Goal: Communication & Community: Answer question/provide support

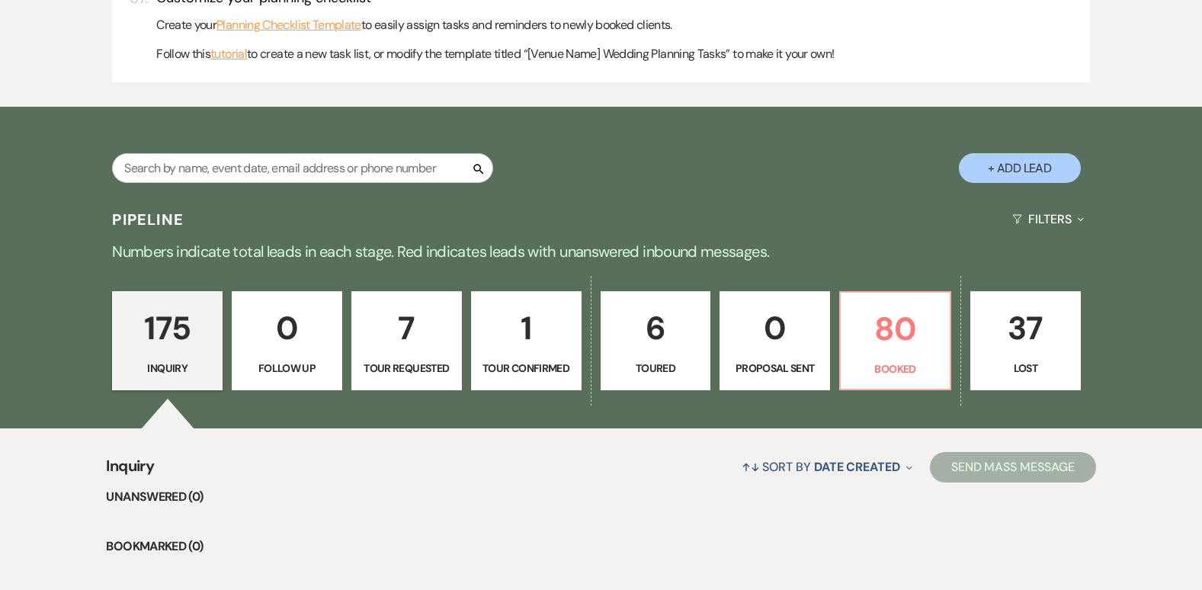
scroll to position [874, 0]
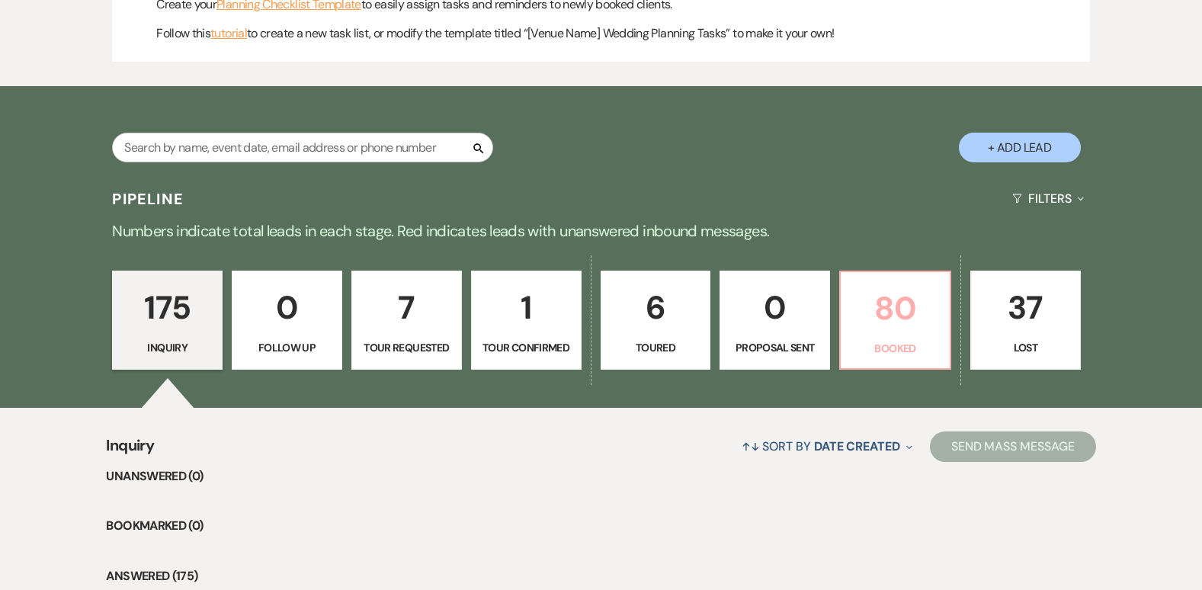
click at [899, 297] on p "80" at bounding box center [895, 308] width 91 height 51
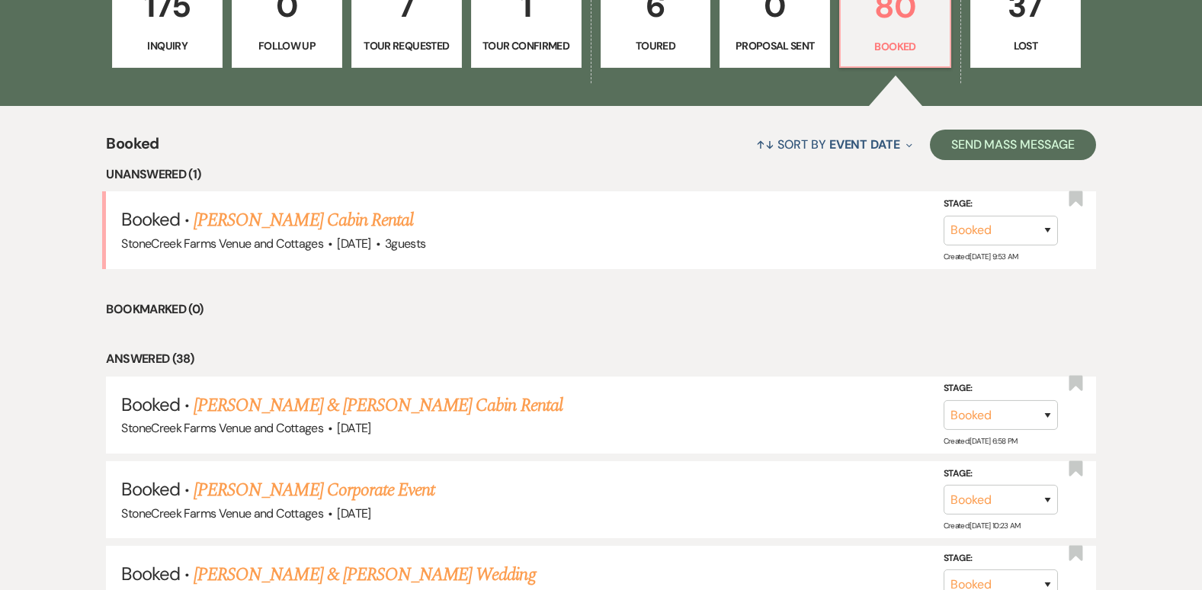
scroll to position [1189, 0]
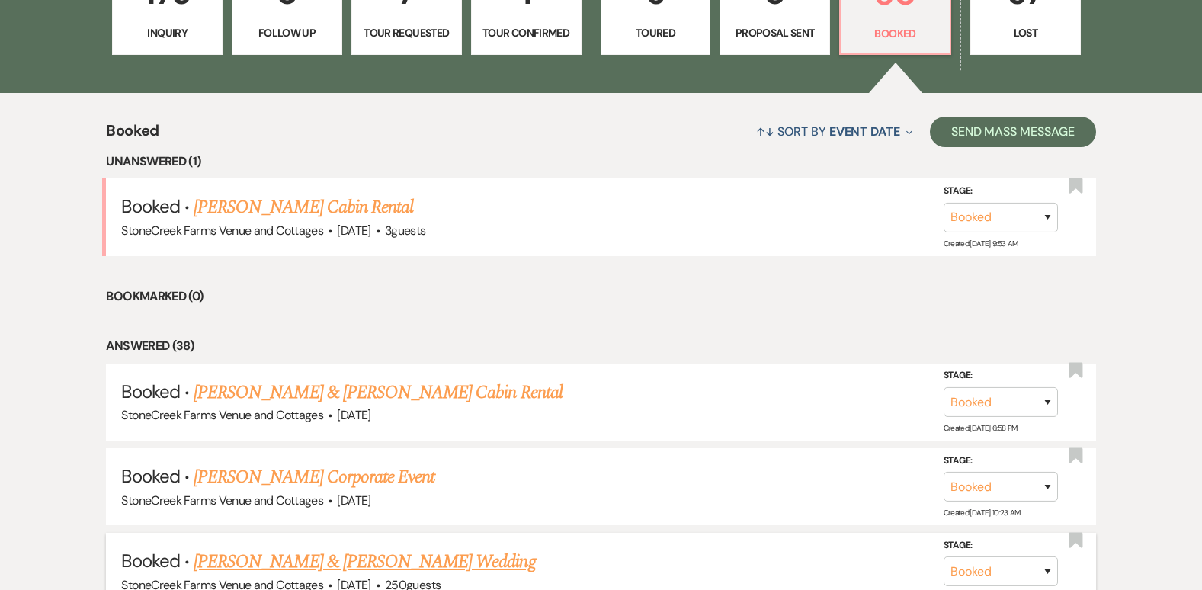
click at [400, 561] on link "[PERSON_NAME] & [PERSON_NAME] Wedding" at bounding box center [364, 561] width 341 height 27
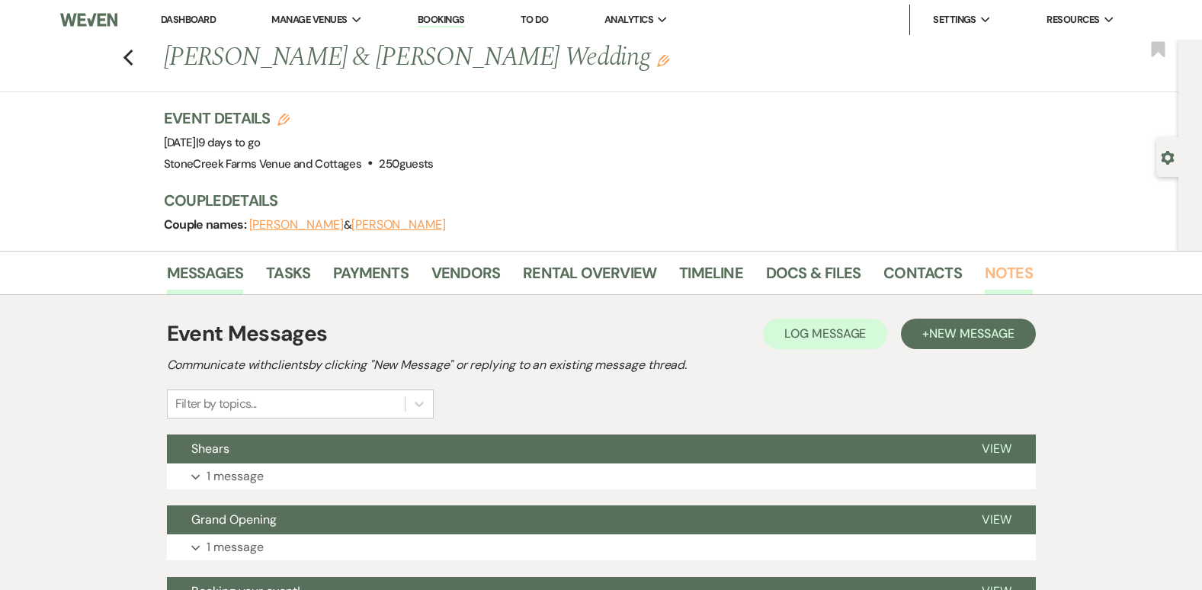
click at [1003, 268] on link "Notes" at bounding box center [1009, 278] width 48 height 34
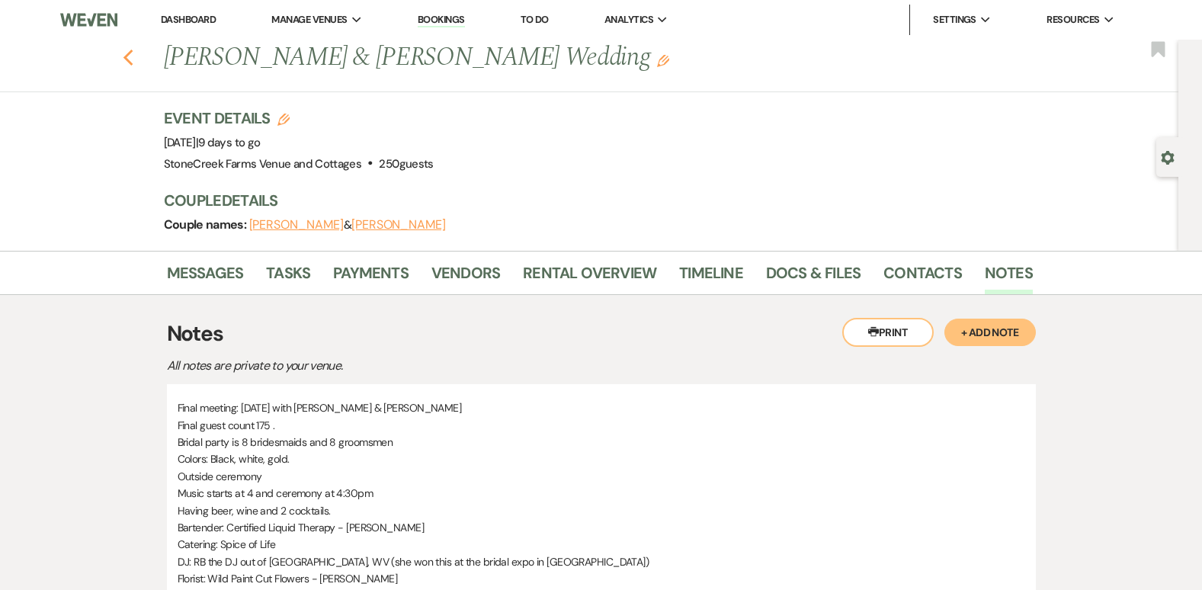
click at [134, 59] on icon "Previous" at bounding box center [128, 58] width 11 height 18
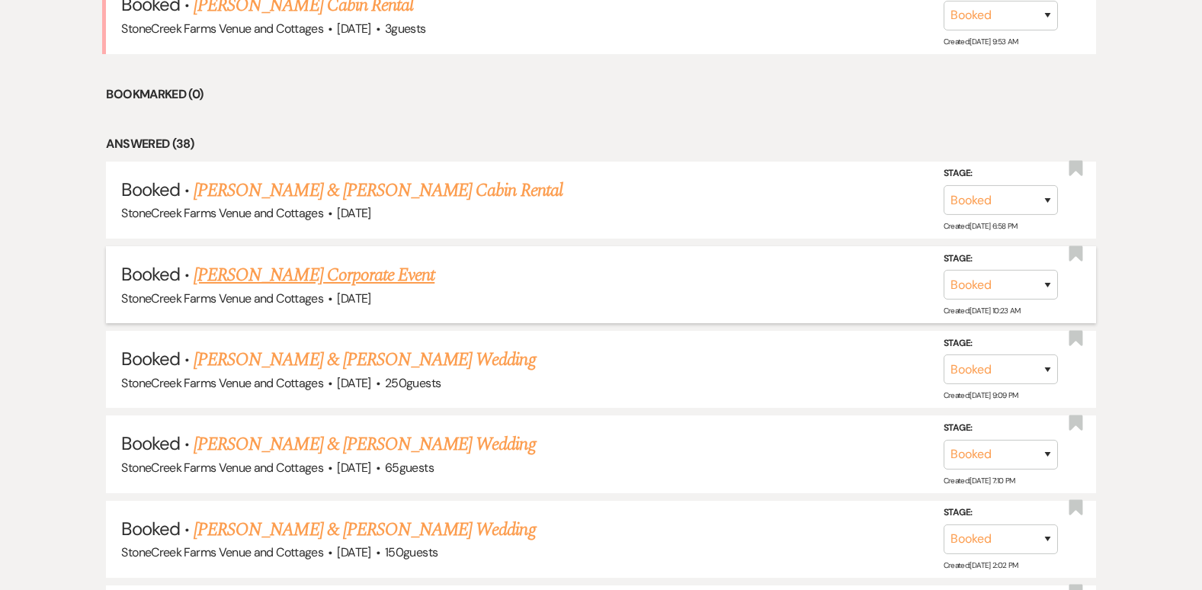
scroll to position [1524, 0]
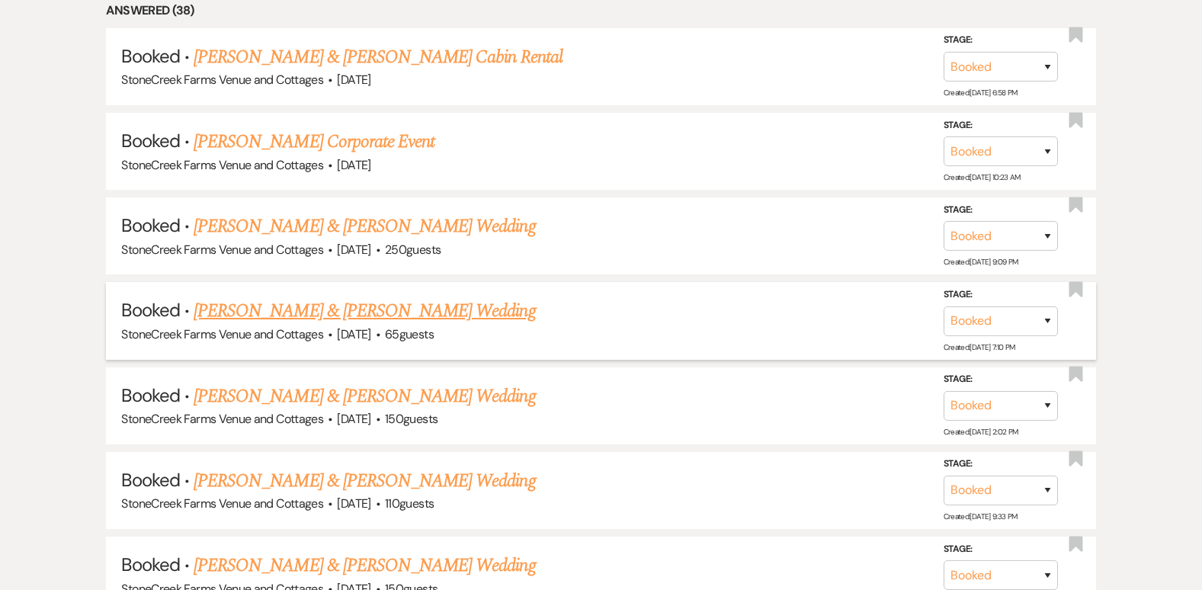
click at [281, 311] on link "[PERSON_NAME] & [PERSON_NAME] Wedding" at bounding box center [364, 310] width 341 height 27
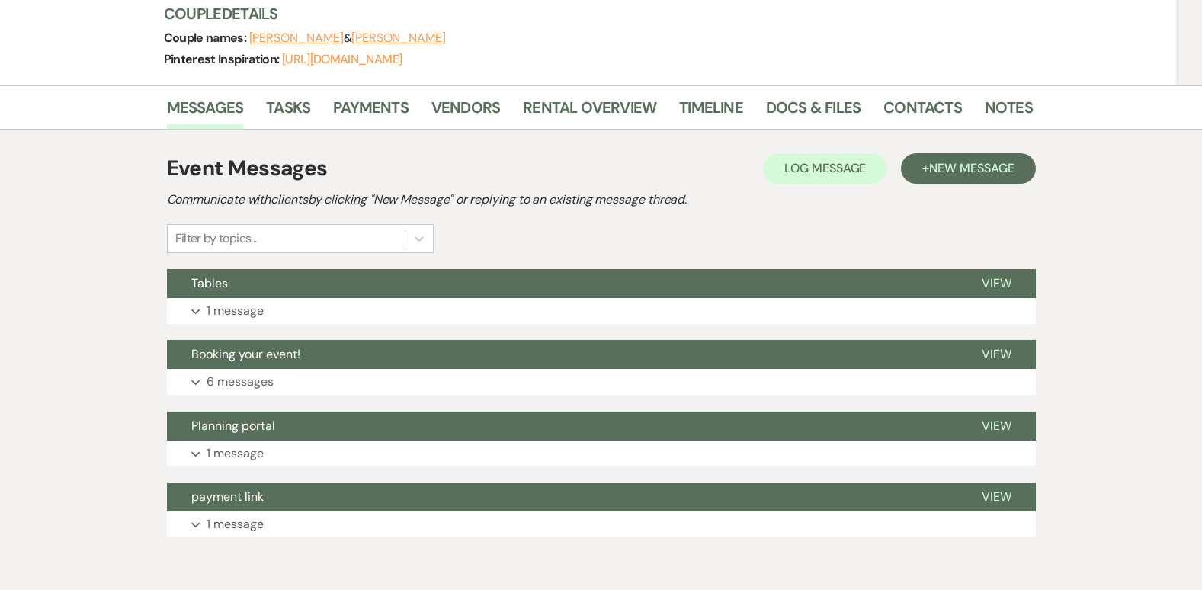
scroll to position [213, 0]
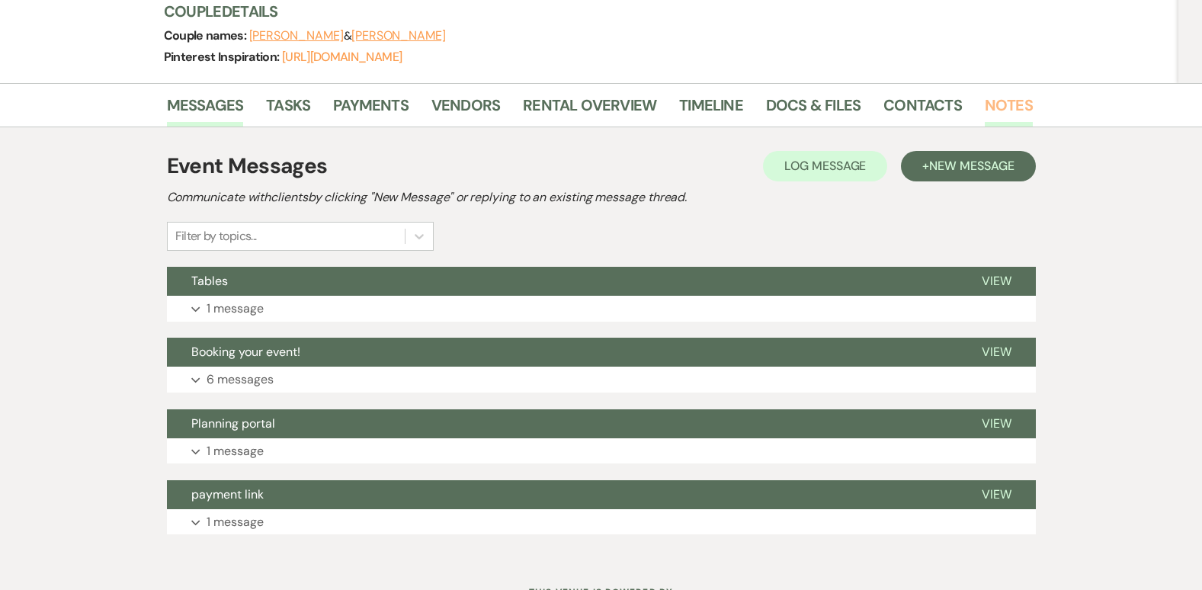
click at [1006, 98] on link "Notes" at bounding box center [1009, 110] width 48 height 34
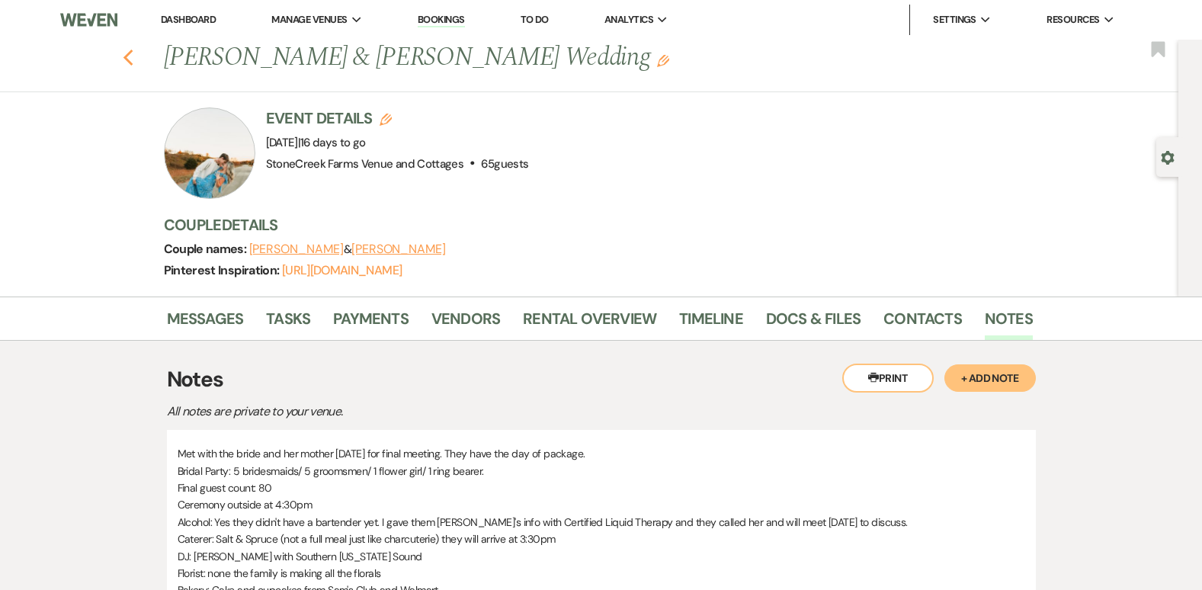
click at [134, 59] on icon "Previous" at bounding box center [128, 58] width 11 height 18
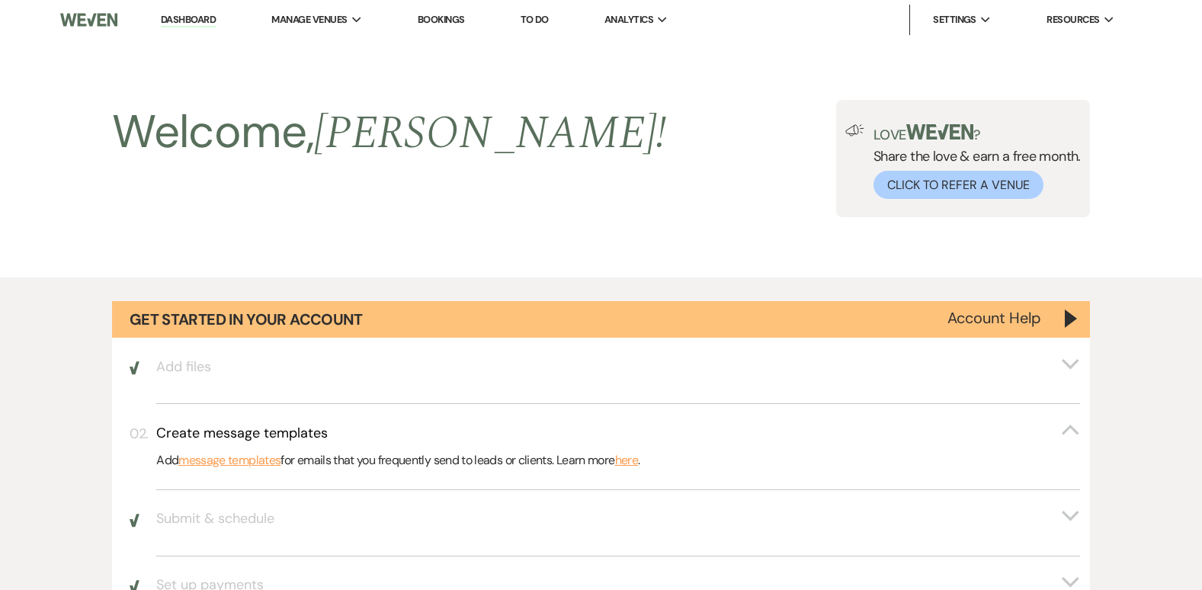
scroll to position [1524, 0]
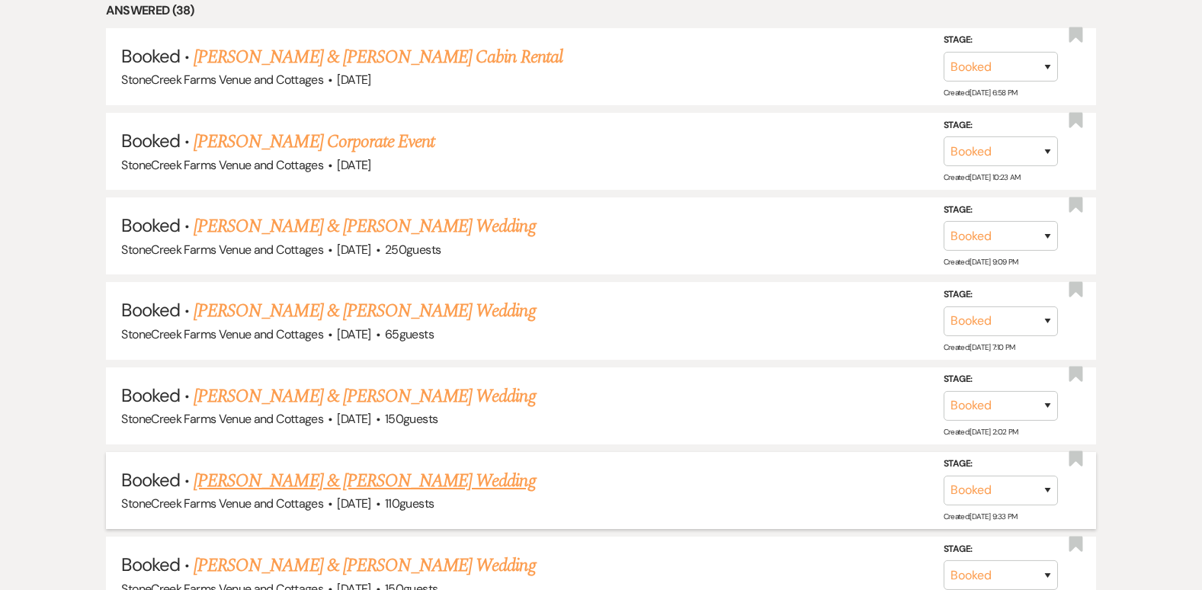
click at [349, 486] on link "[PERSON_NAME] & [PERSON_NAME] Wedding" at bounding box center [364, 480] width 341 height 27
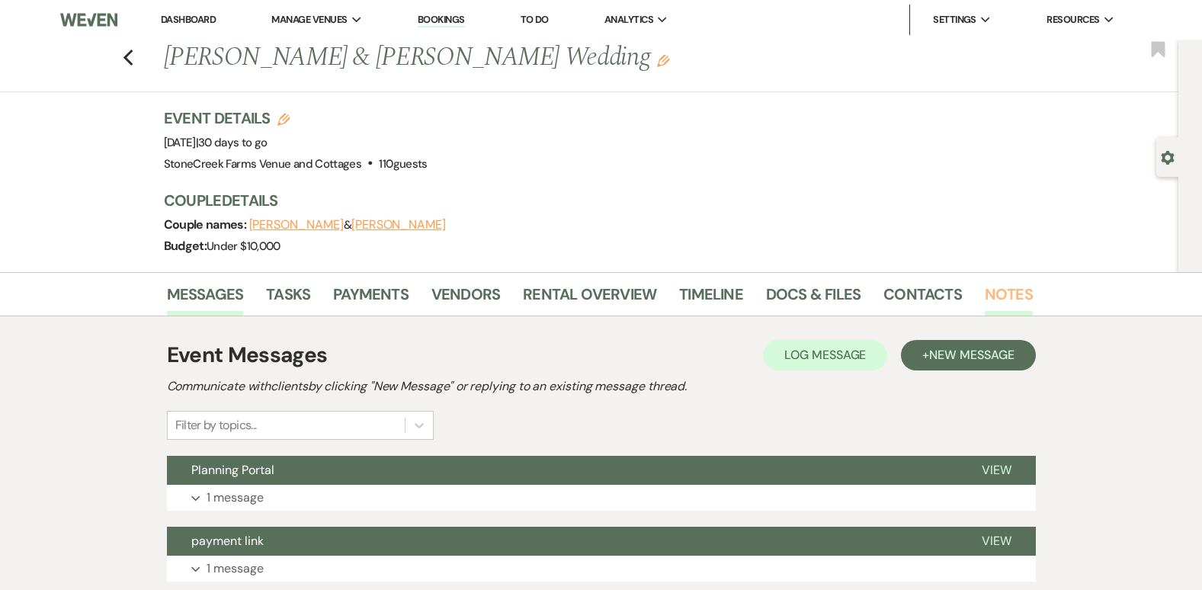
click at [994, 292] on link "Notes" at bounding box center [1009, 299] width 48 height 34
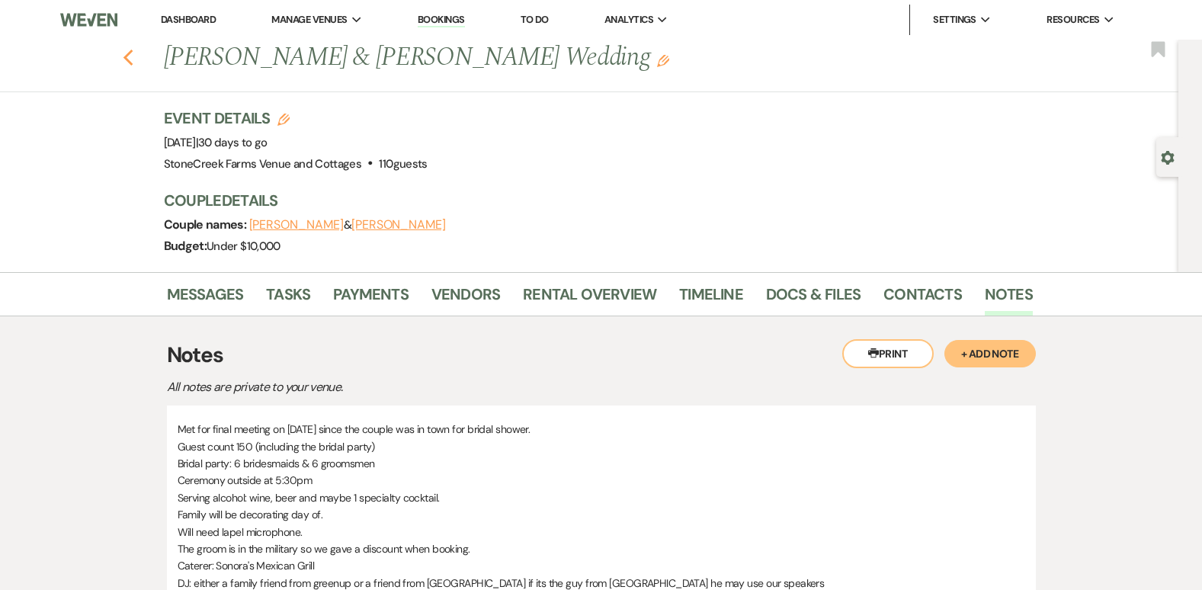
click at [131, 63] on icon "Previous" at bounding box center [128, 58] width 11 height 18
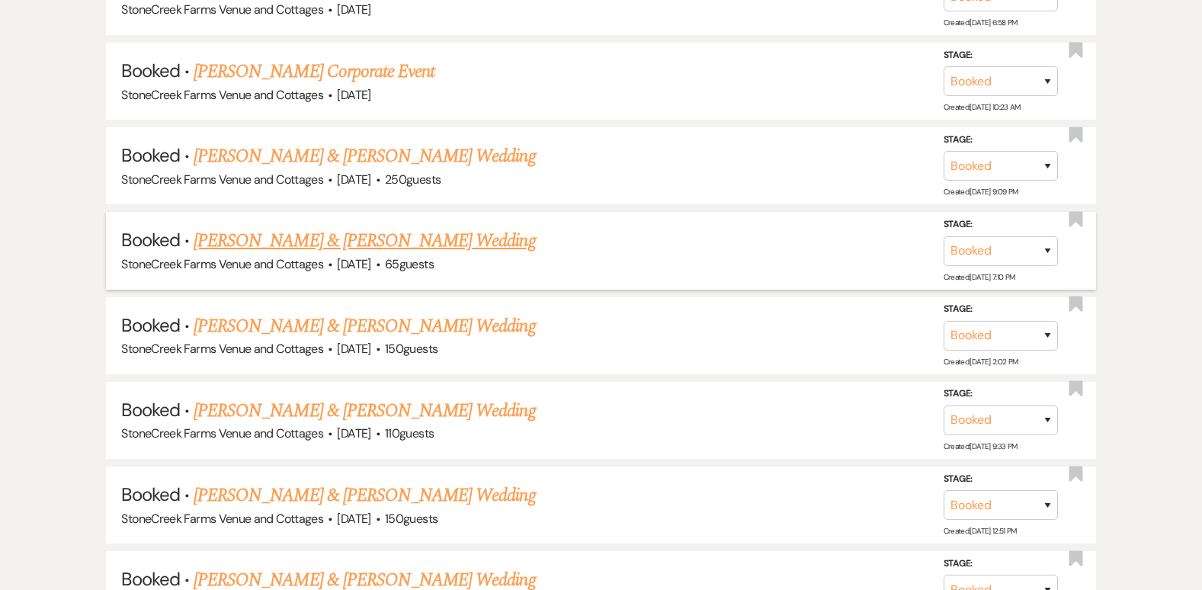
scroll to position [1616, 0]
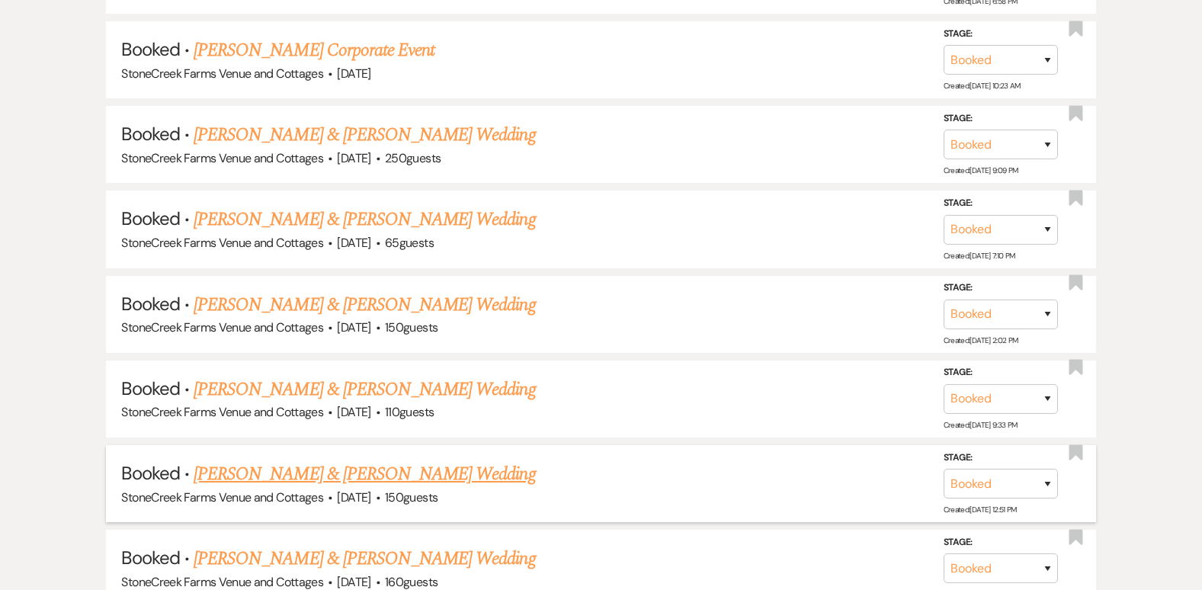
click at [335, 481] on link "[PERSON_NAME] & [PERSON_NAME] Wedding" at bounding box center [364, 473] width 341 height 27
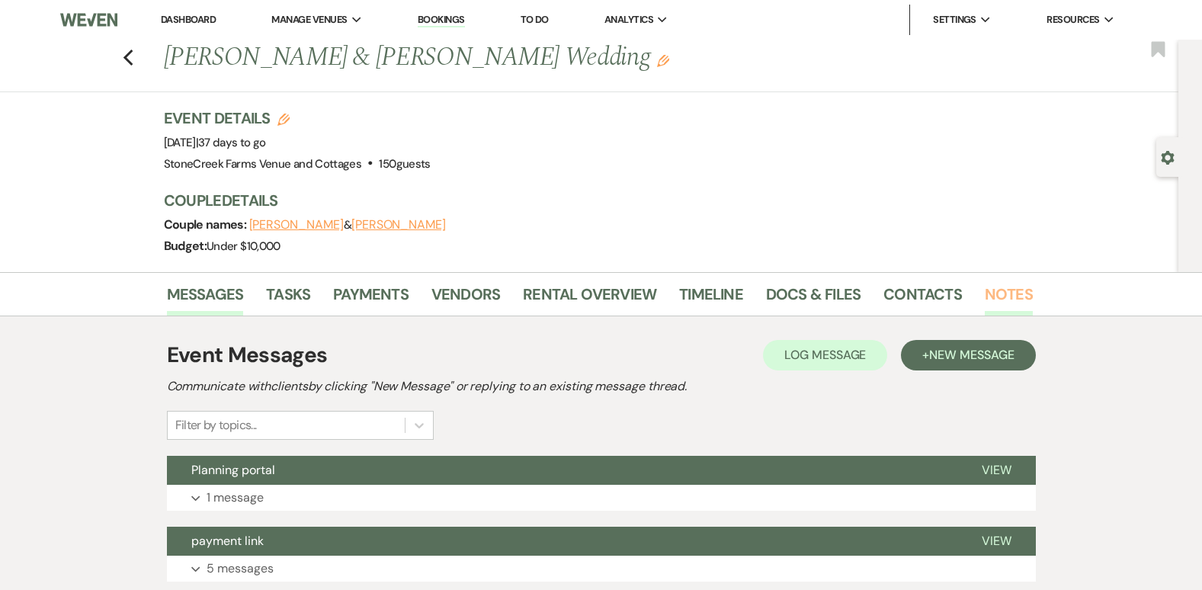
click at [995, 284] on link "Notes" at bounding box center [1009, 299] width 48 height 34
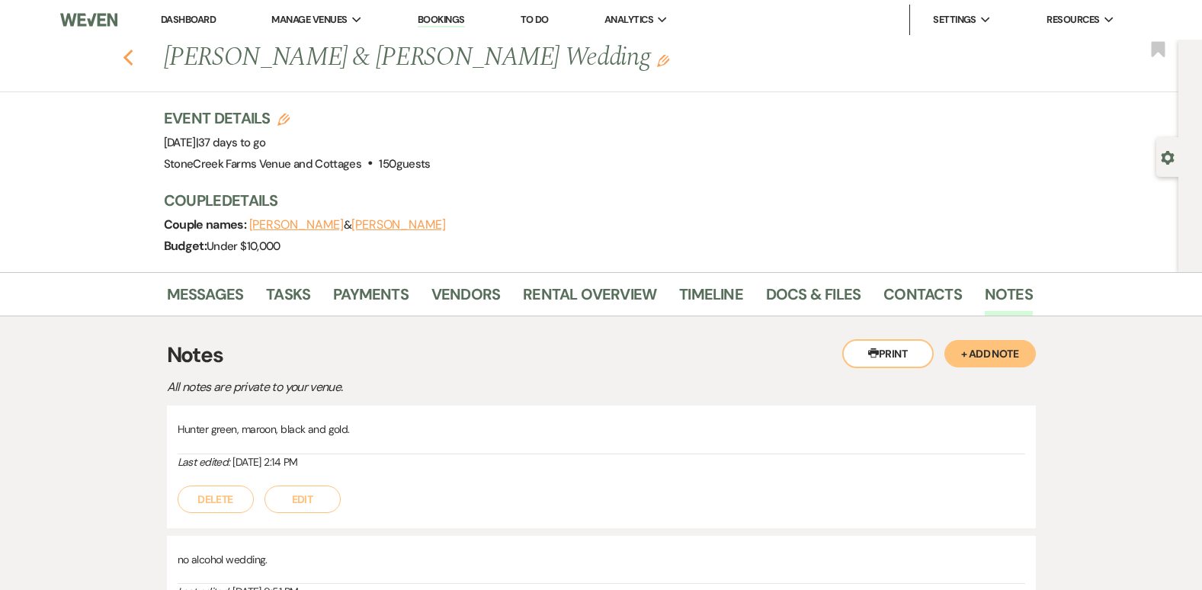
click at [130, 51] on icon "Previous" at bounding box center [128, 58] width 11 height 18
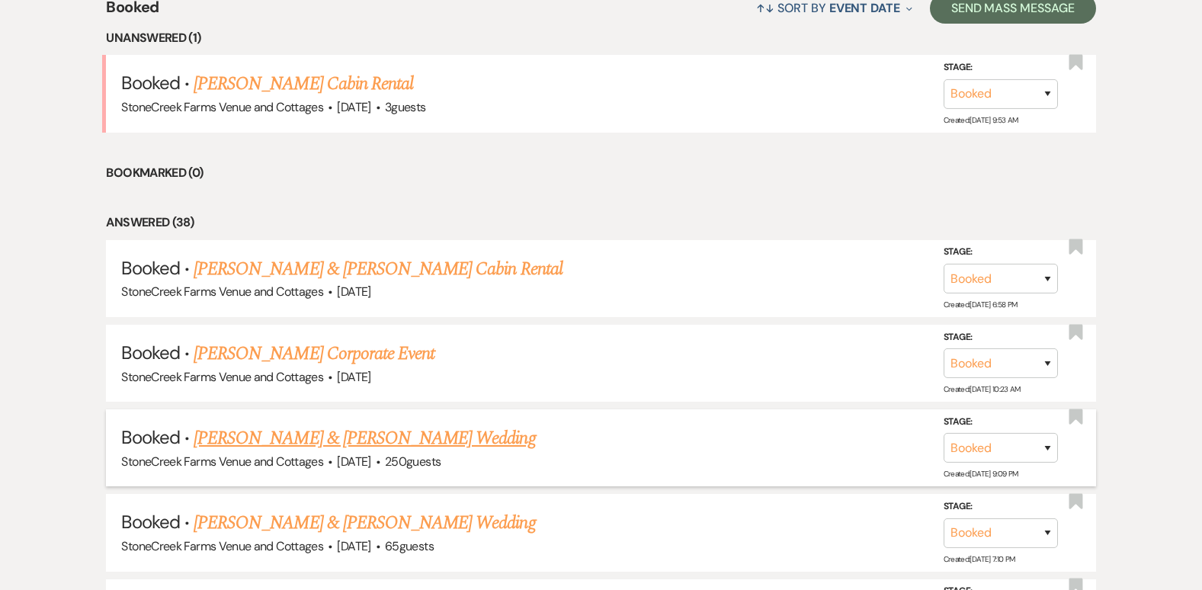
scroll to position [1311, 0]
click at [332, 443] on link "[PERSON_NAME] & [PERSON_NAME] Wedding" at bounding box center [364, 439] width 341 height 27
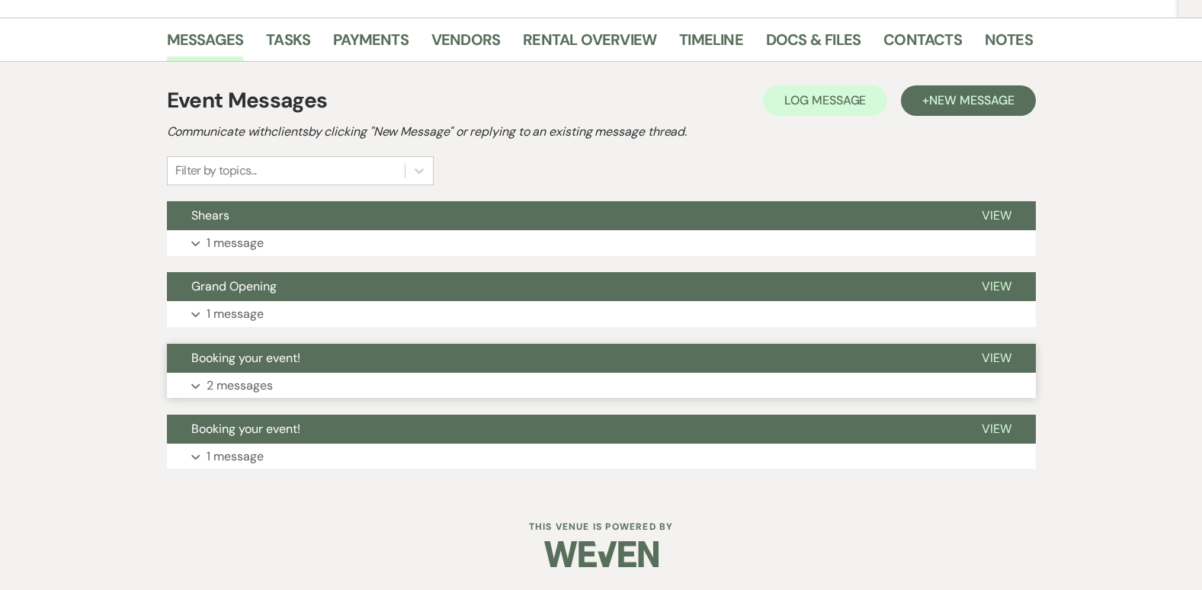
scroll to position [233, 0]
click at [1005, 33] on link "Notes" at bounding box center [1009, 44] width 48 height 34
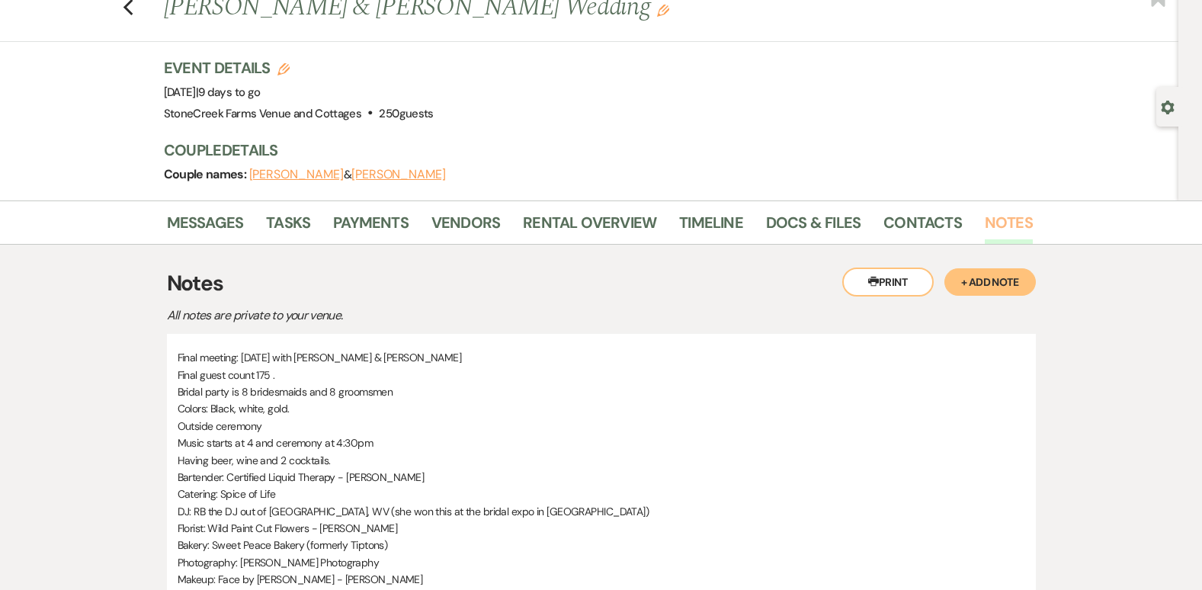
scroll to position [20, 0]
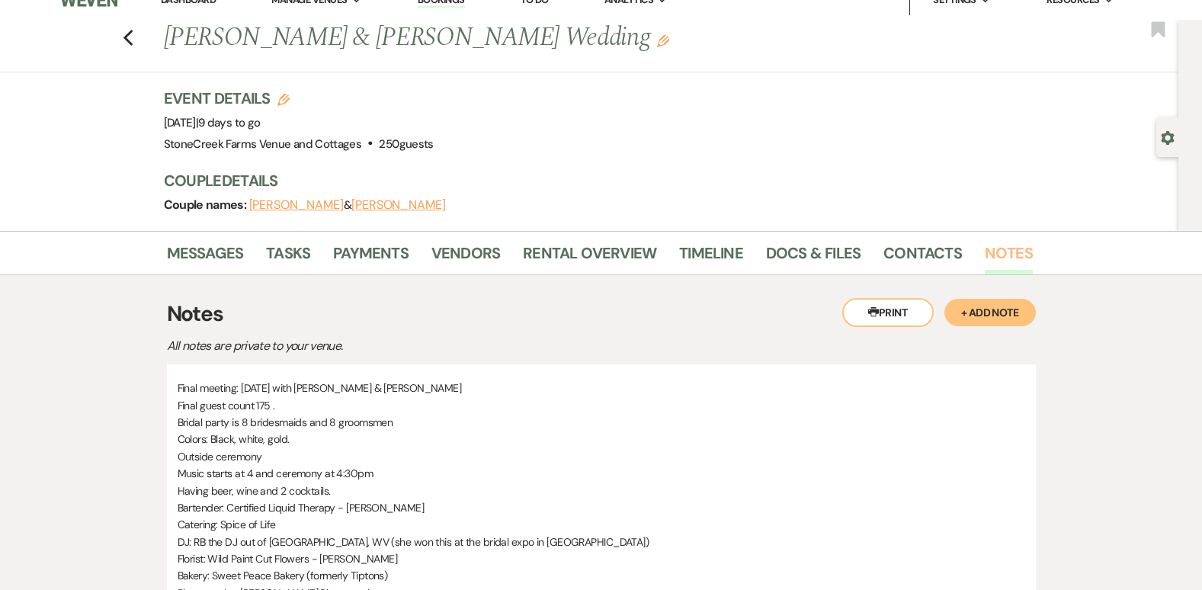
click at [1020, 252] on link "Notes" at bounding box center [1009, 258] width 48 height 34
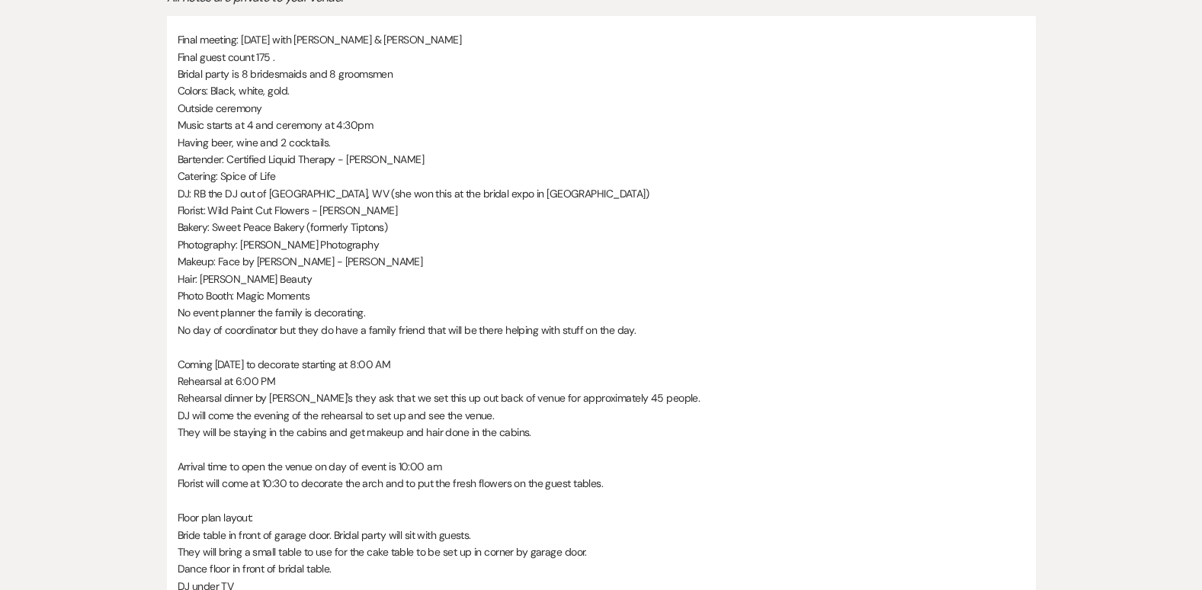
scroll to position [0, 0]
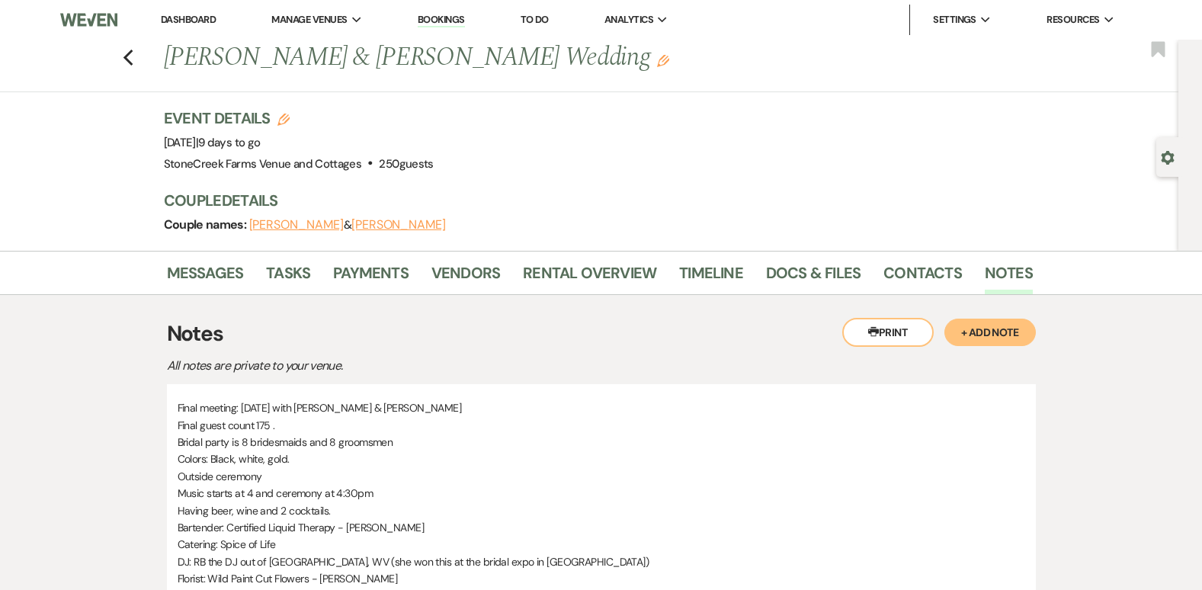
click at [1002, 327] on button "+ Add Note" at bounding box center [989, 332] width 91 height 27
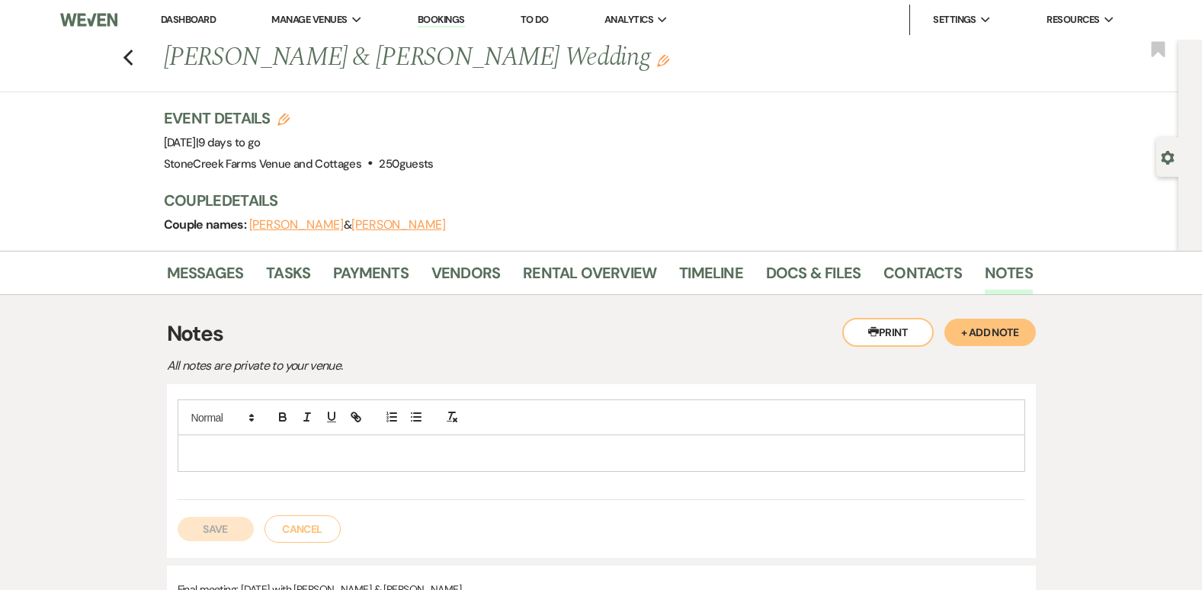
click at [255, 445] on p at bounding box center [601, 452] width 823 height 17
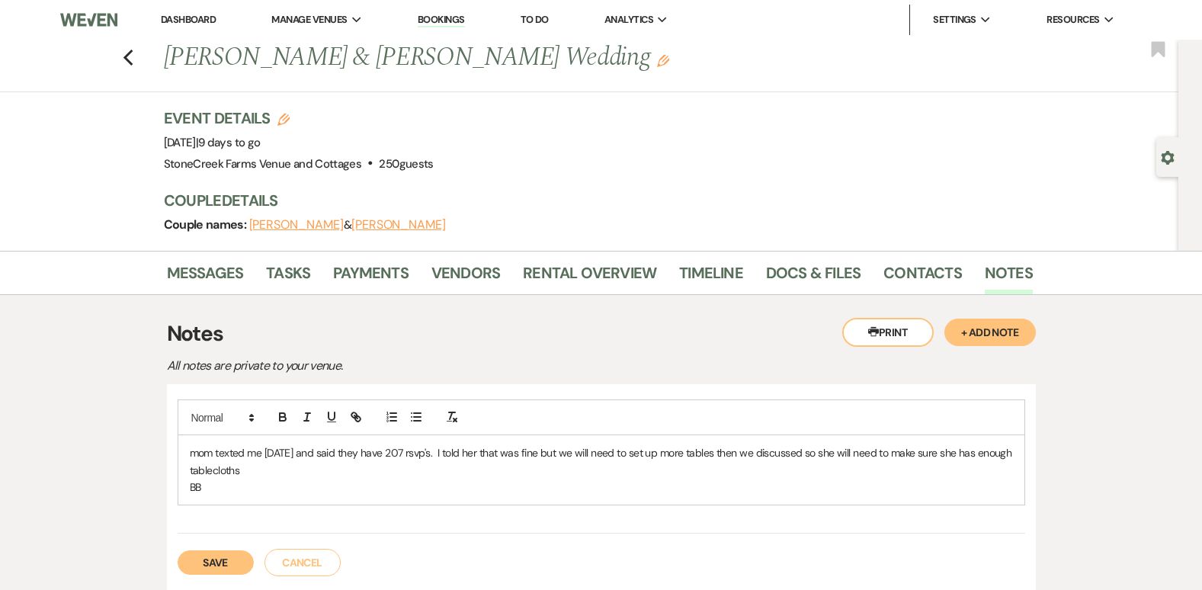
click at [226, 564] on button "Save" at bounding box center [216, 562] width 76 height 24
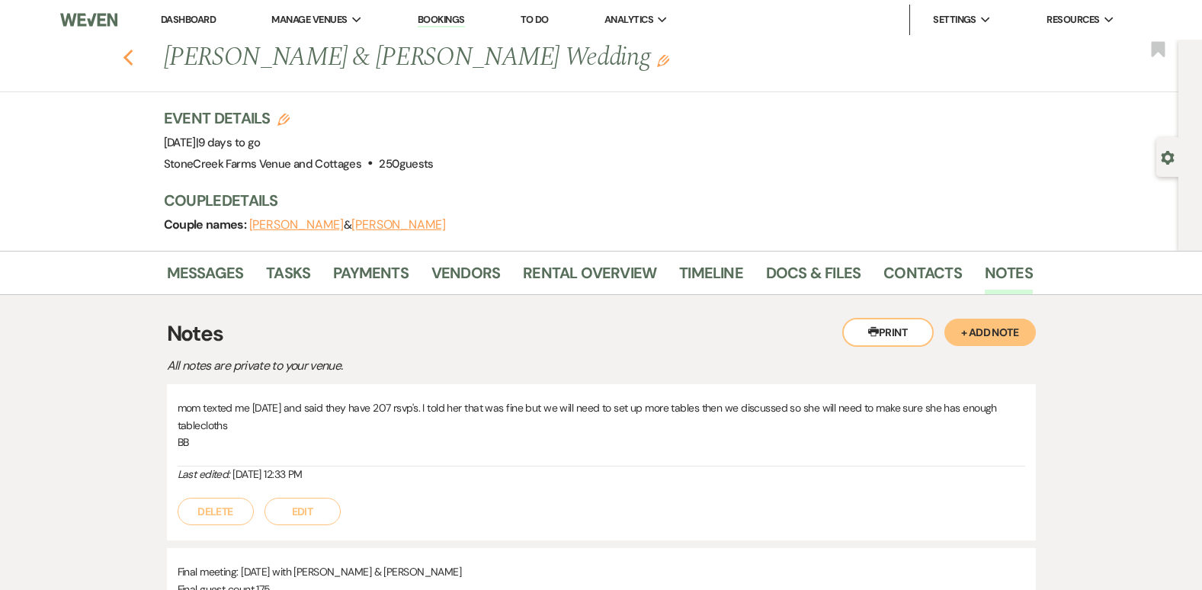
click at [130, 56] on use "button" at bounding box center [128, 58] width 10 height 17
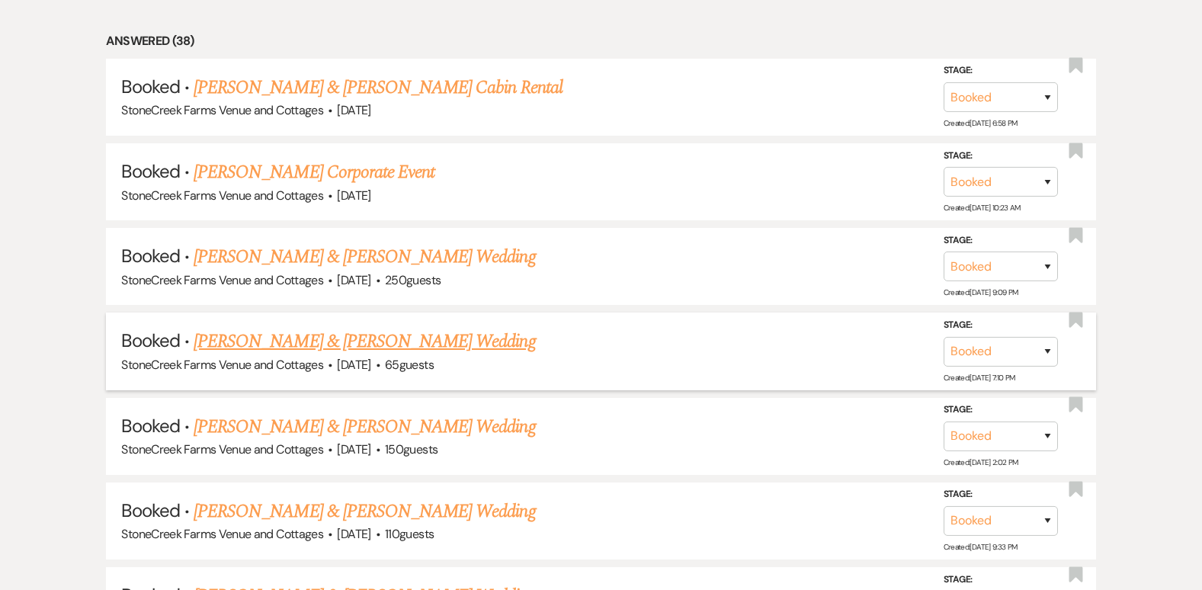
scroll to position [1524, 0]
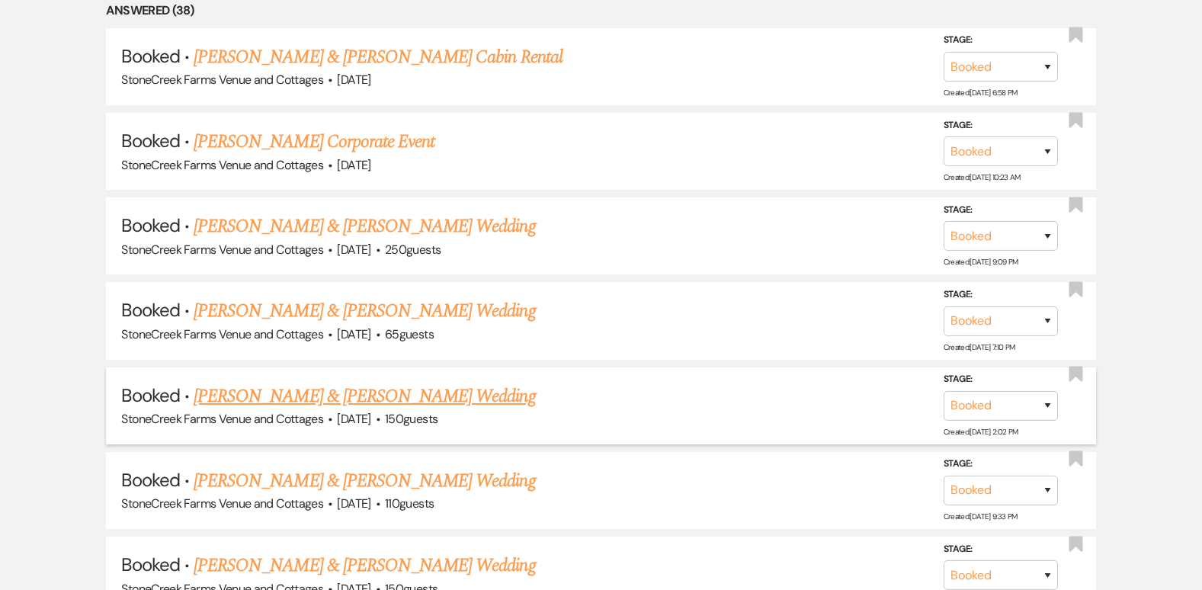
click at [325, 394] on link "[PERSON_NAME] & [PERSON_NAME] Wedding" at bounding box center [364, 396] width 341 height 27
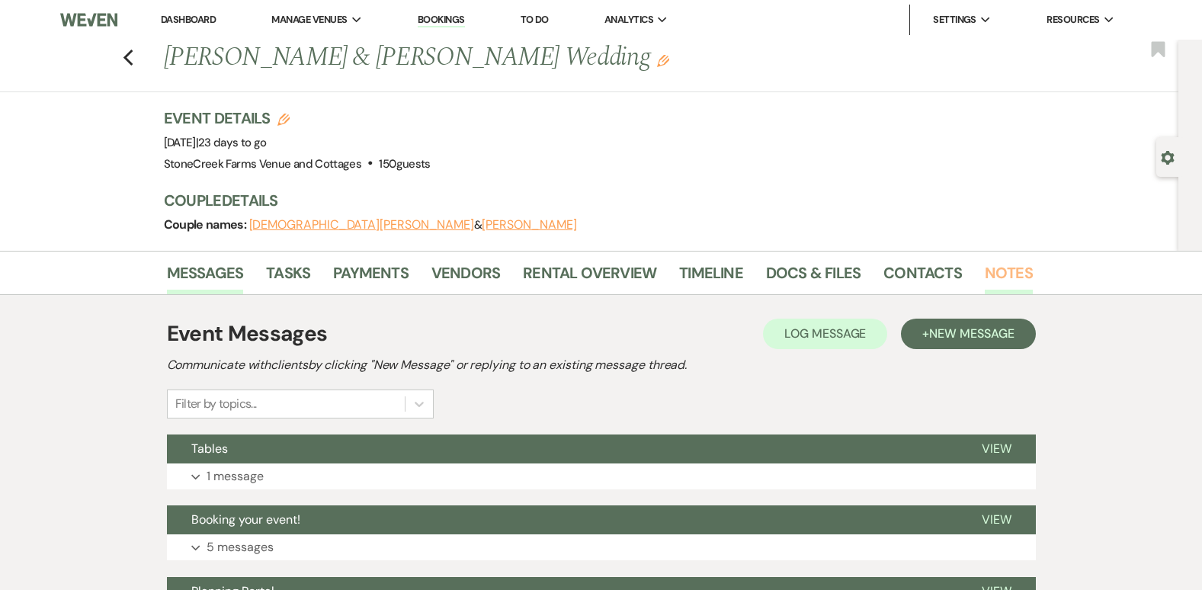
click at [995, 268] on link "Notes" at bounding box center [1009, 278] width 48 height 34
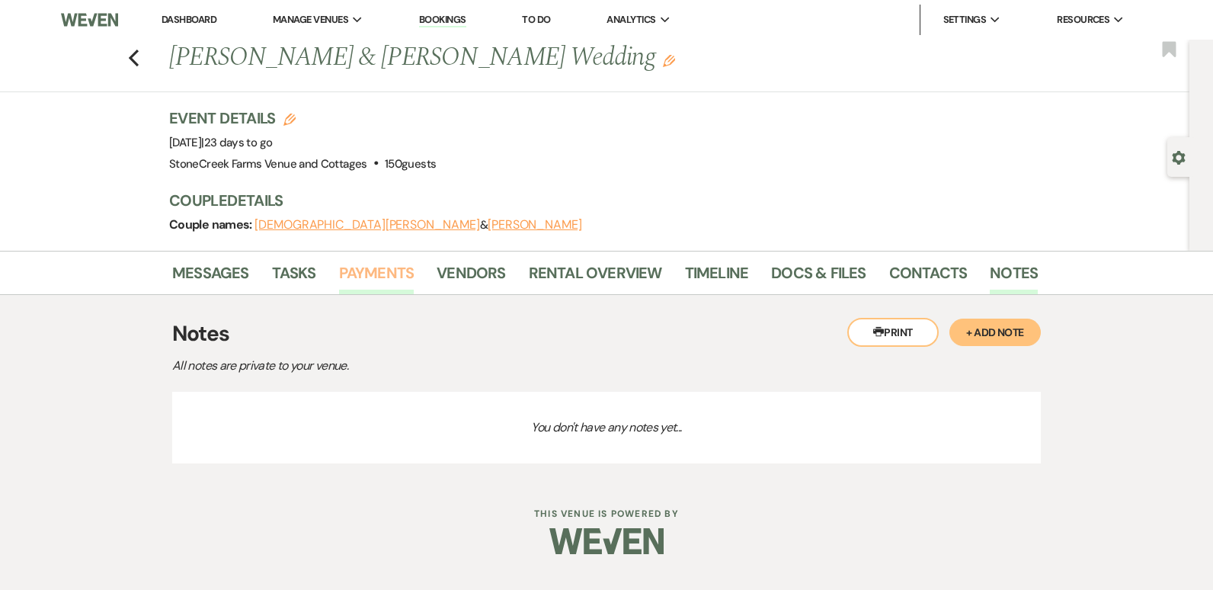
click at [391, 272] on link "Payments" at bounding box center [376, 278] width 75 height 34
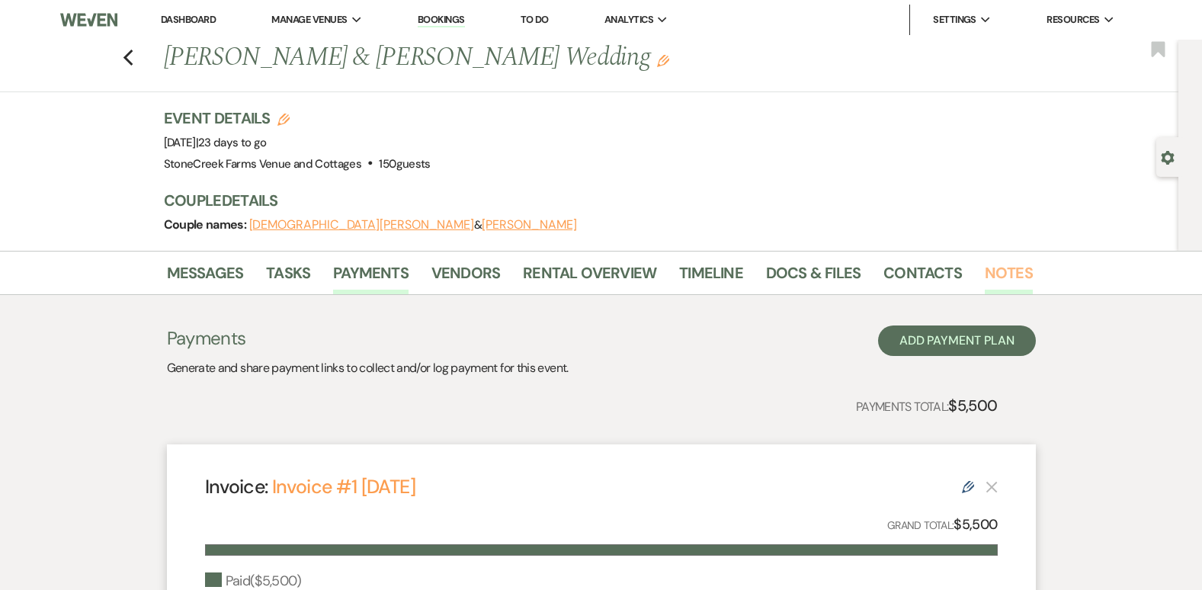
click at [999, 268] on link "Notes" at bounding box center [1009, 278] width 48 height 34
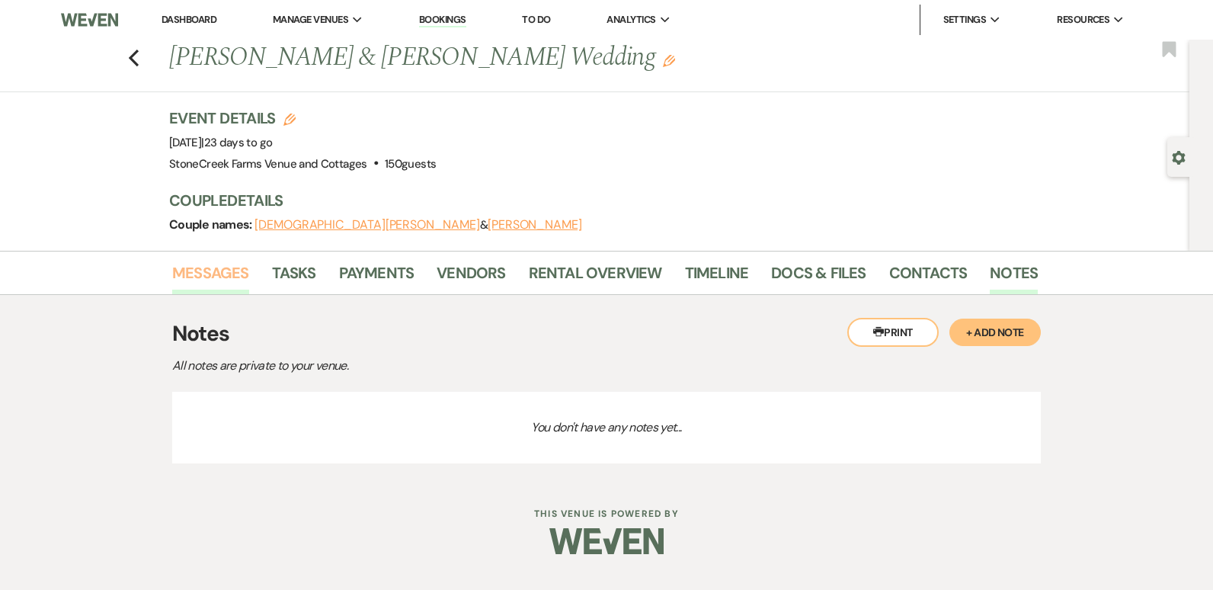
click at [198, 264] on link "Messages" at bounding box center [210, 278] width 77 height 34
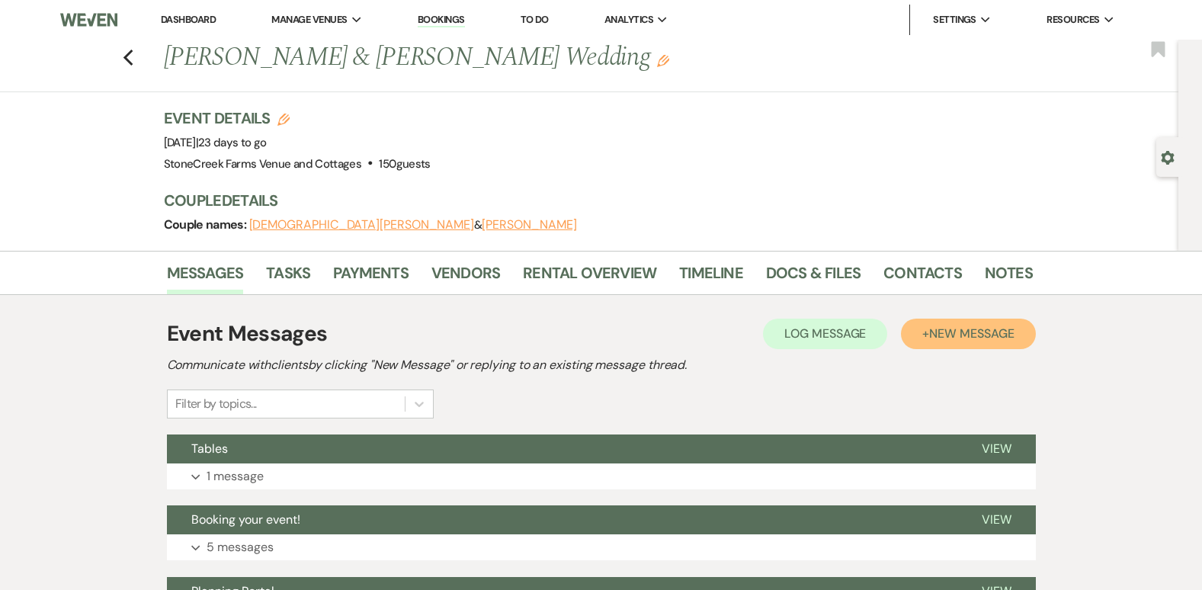
click at [963, 332] on span "New Message" at bounding box center [971, 333] width 85 height 16
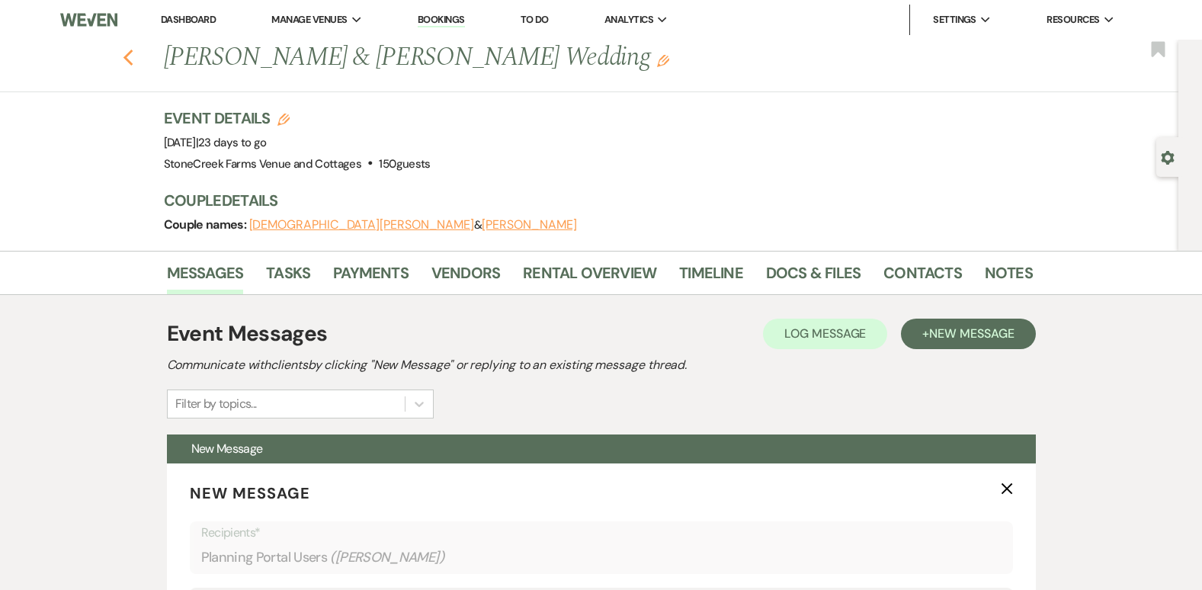
click at [133, 54] on use "button" at bounding box center [128, 58] width 10 height 17
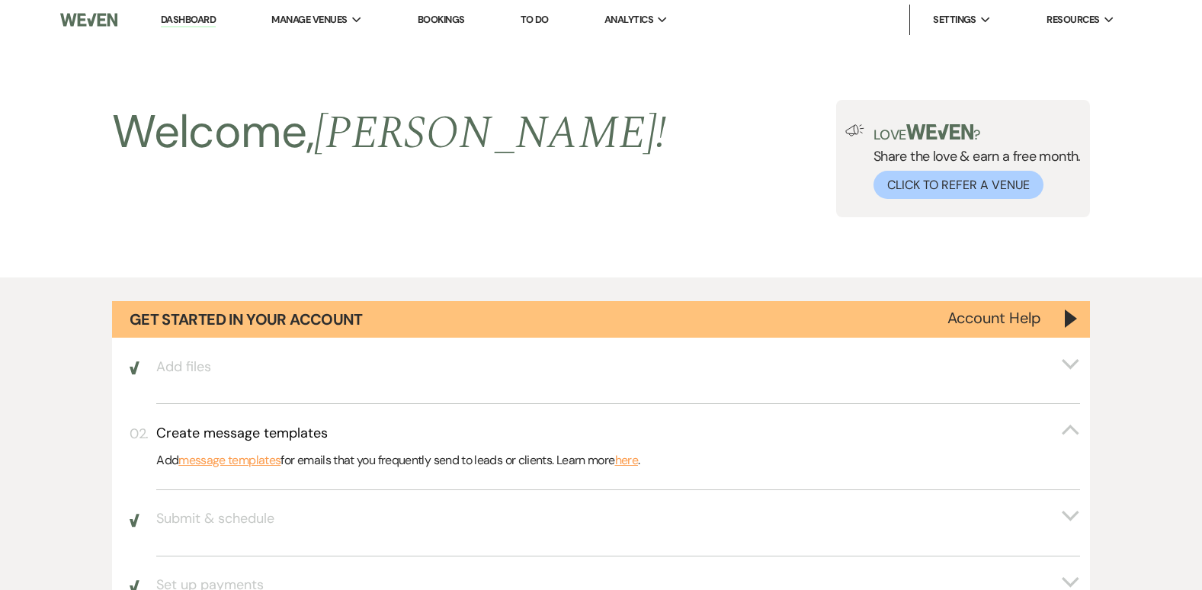
scroll to position [1524, 0]
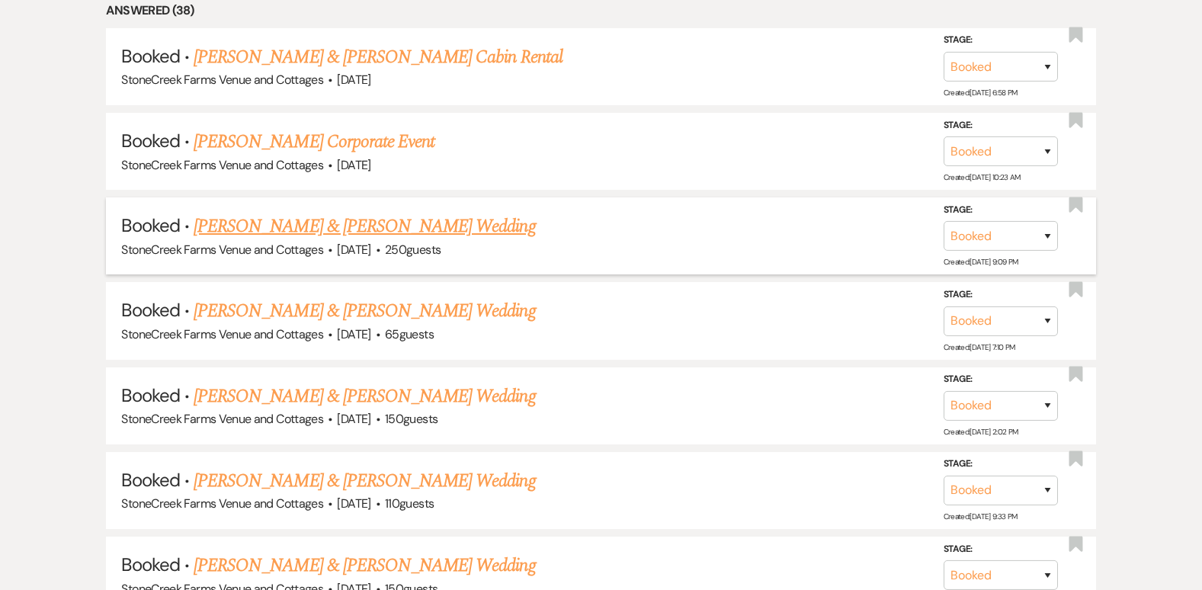
click at [382, 224] on link "[PERSON_NAME] & [PERSON_NAME] Wedding" at bounding box center [364, 226] width 341 height 27
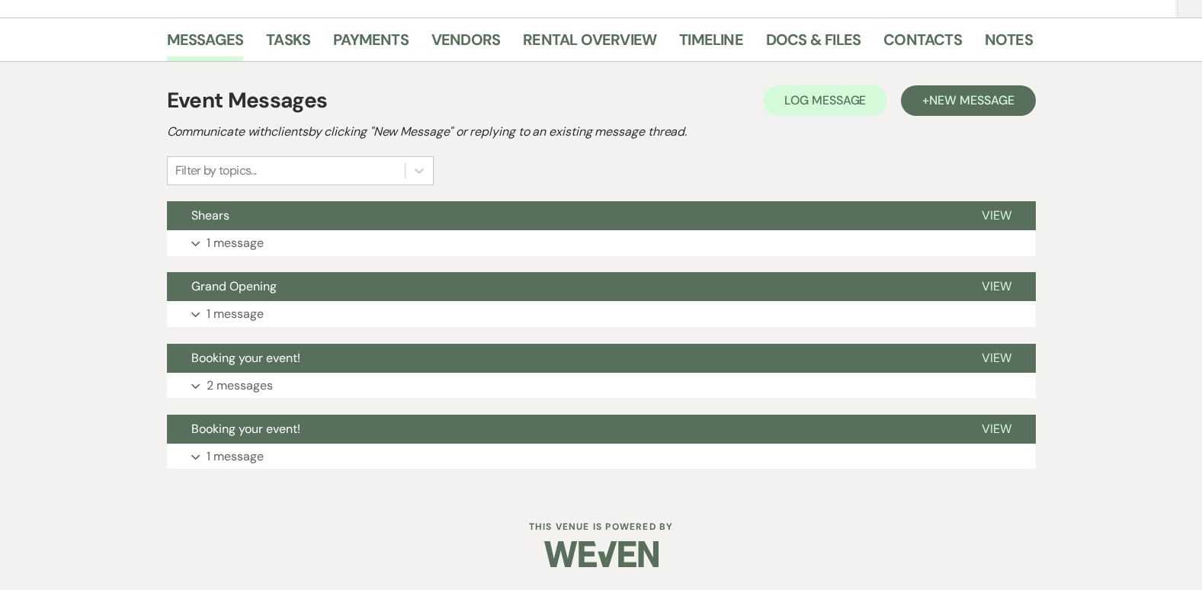
scroll to position [233, 0]
click at [993, 43] on link "Notes" at bounding box center [1009, 44] width 48 height 34
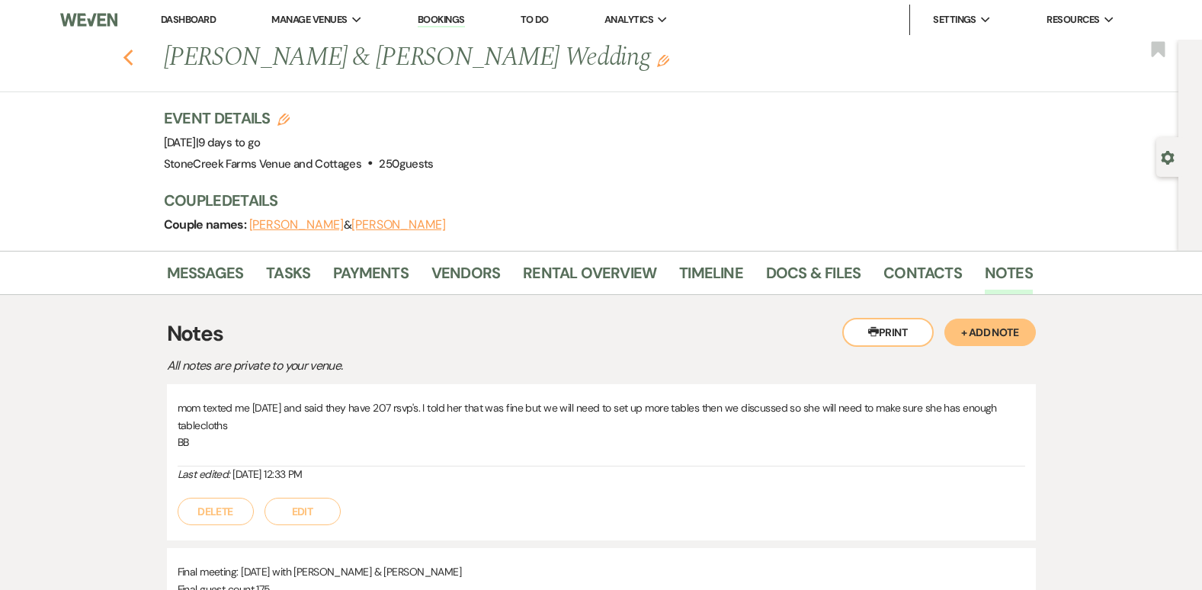
click at [134, 57] on icon "Previous" at bounding box center [128, 58] width 11 height 18
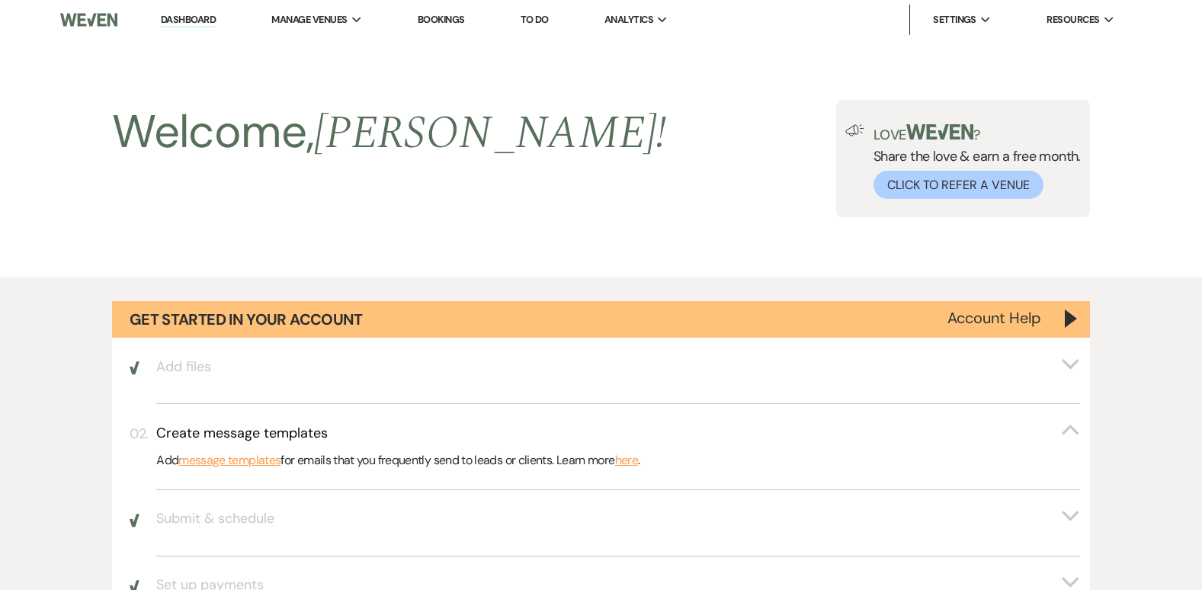
scroll to position [1524, 0]
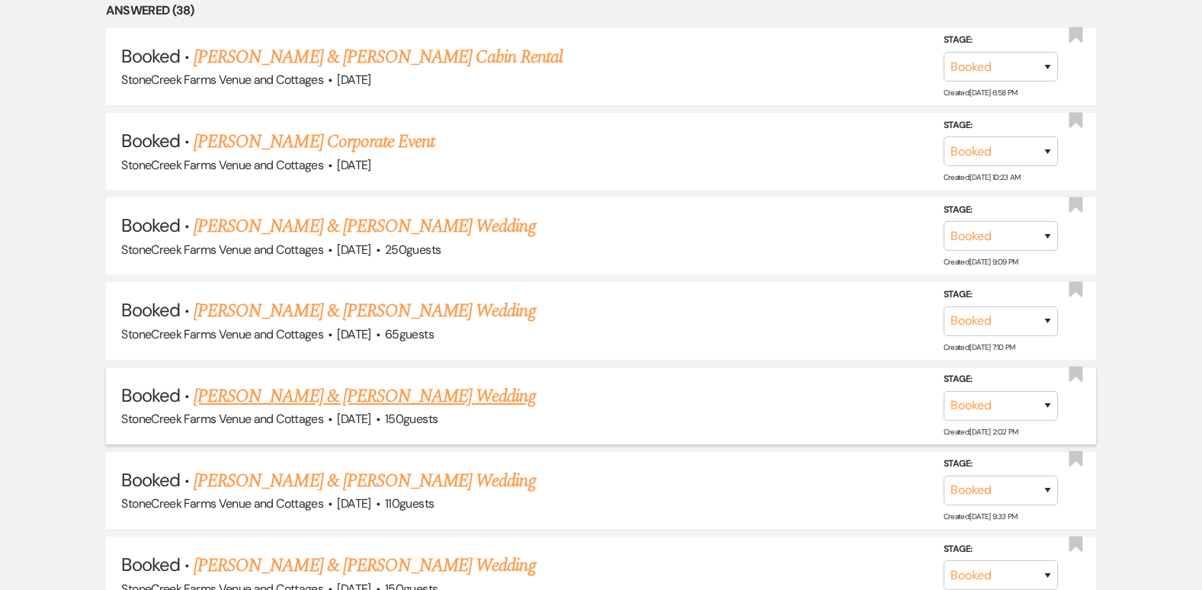
click at [345, 390] on link "[PERSON_NAME] & [PERSON_NAME] Wedding" at bounding box center [364, 396] width 341 height 27
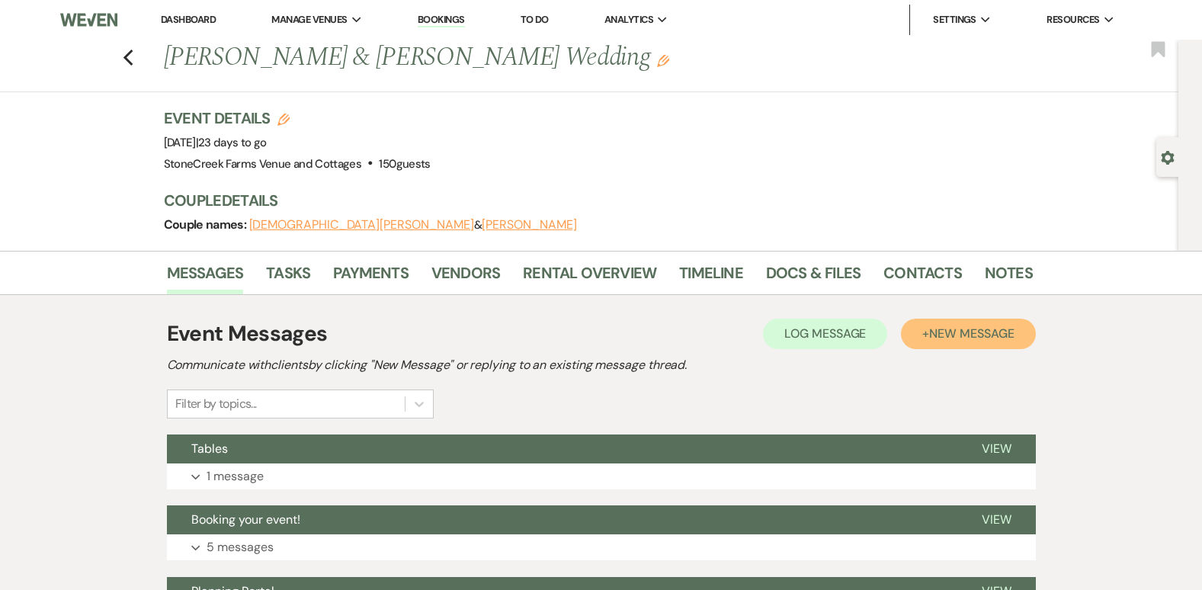
click at [969, 328] on span "New Message" at bounding box center [971, 333] width 85 height 16
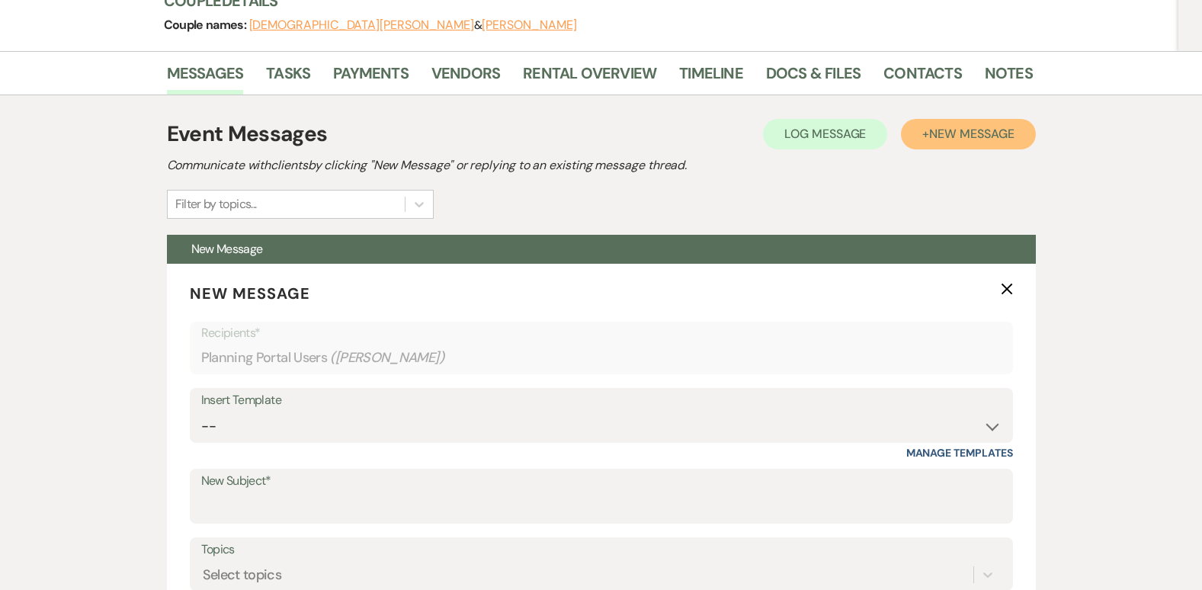
scroll to position [213, 0]
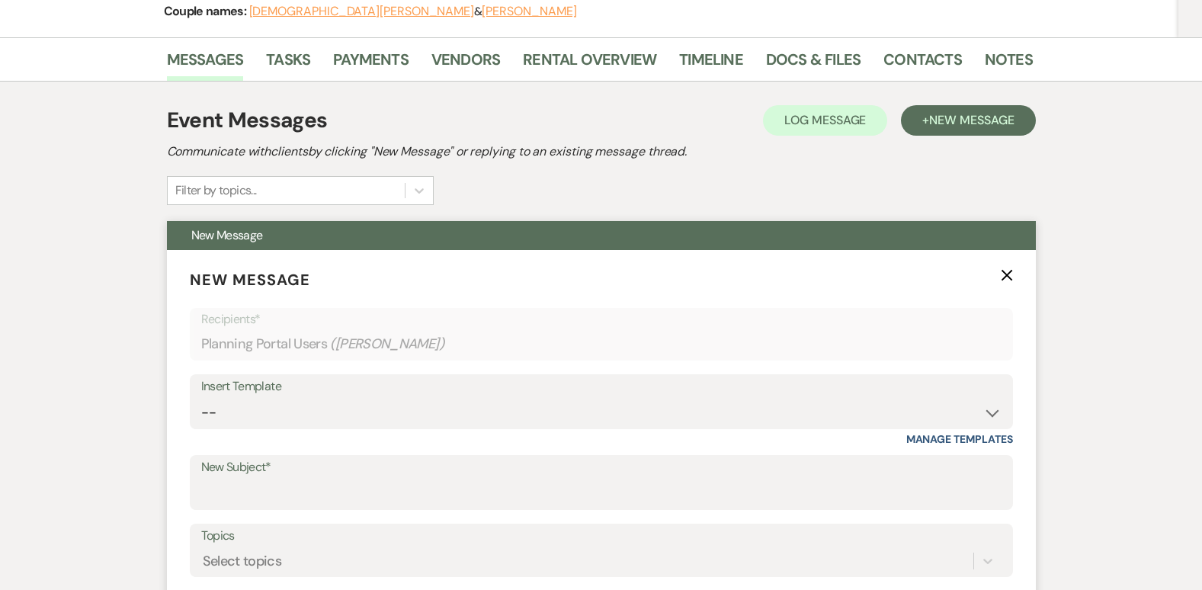
click at [225, 478] on label "New Subject*" at bounding box center [601, 468] width 800 height 22
click at [225, 479] on input "New Subject*" at bounding box center [601, 494] width 800 height 30
type input "Final Meeting"
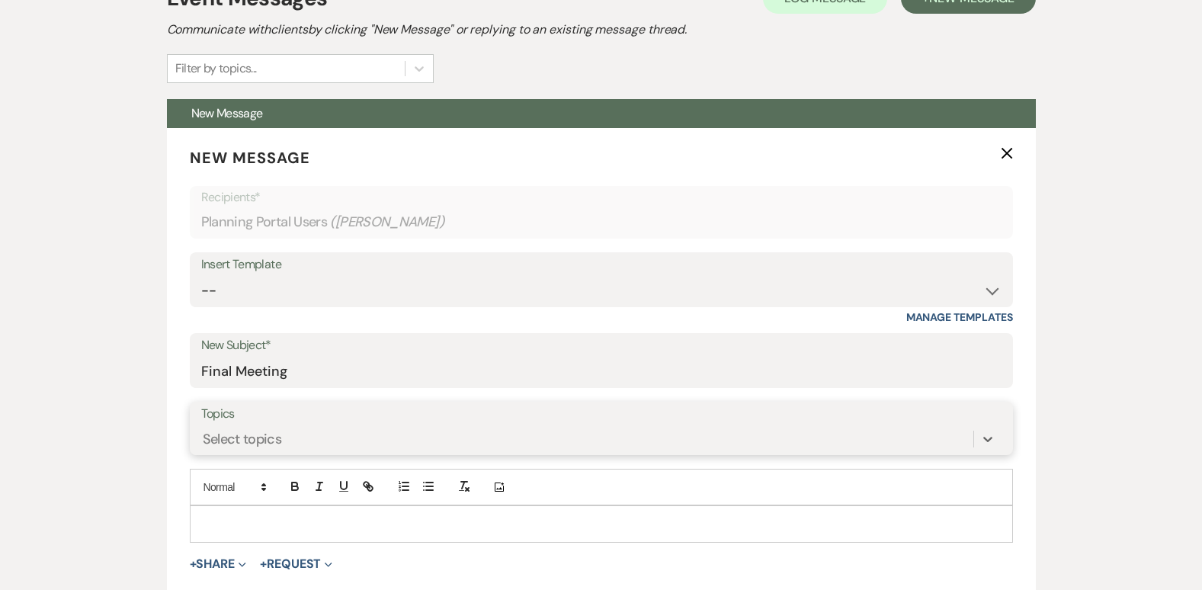
scroll to position [366, 0]
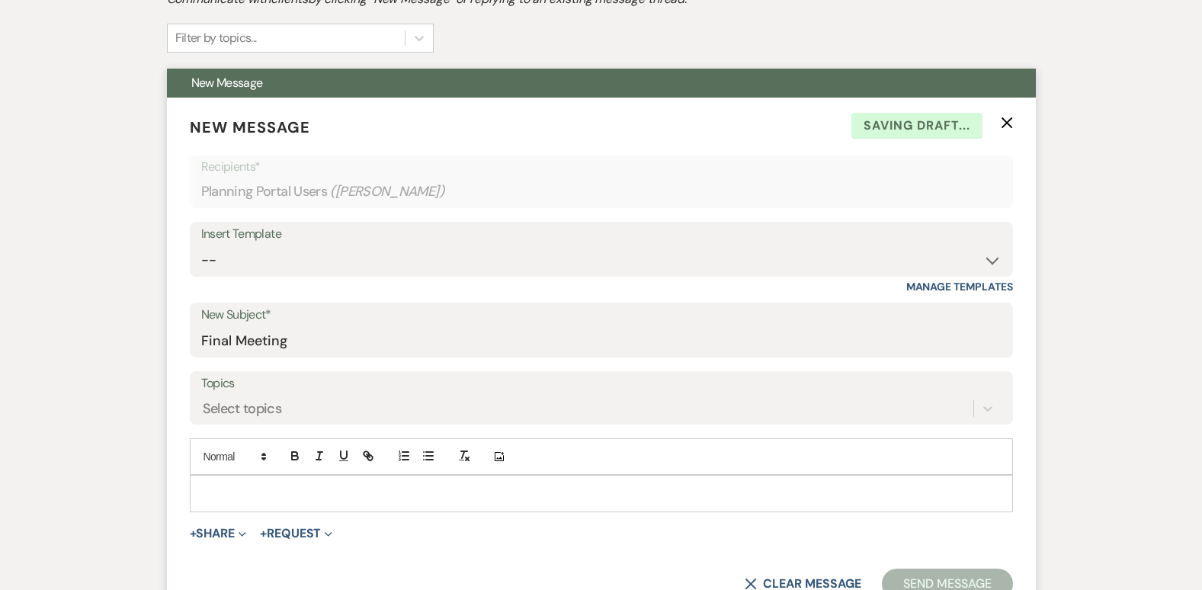
click at [213, 482] on div at bounding box center [602, 493] width 822 height 35
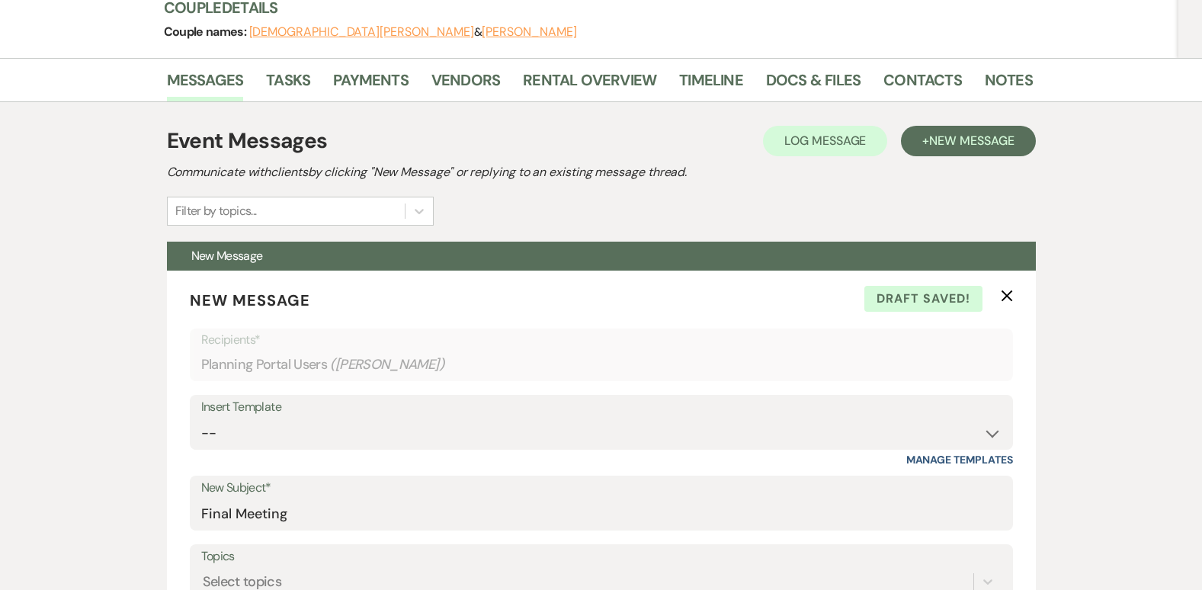
scroll to position [183, 0]
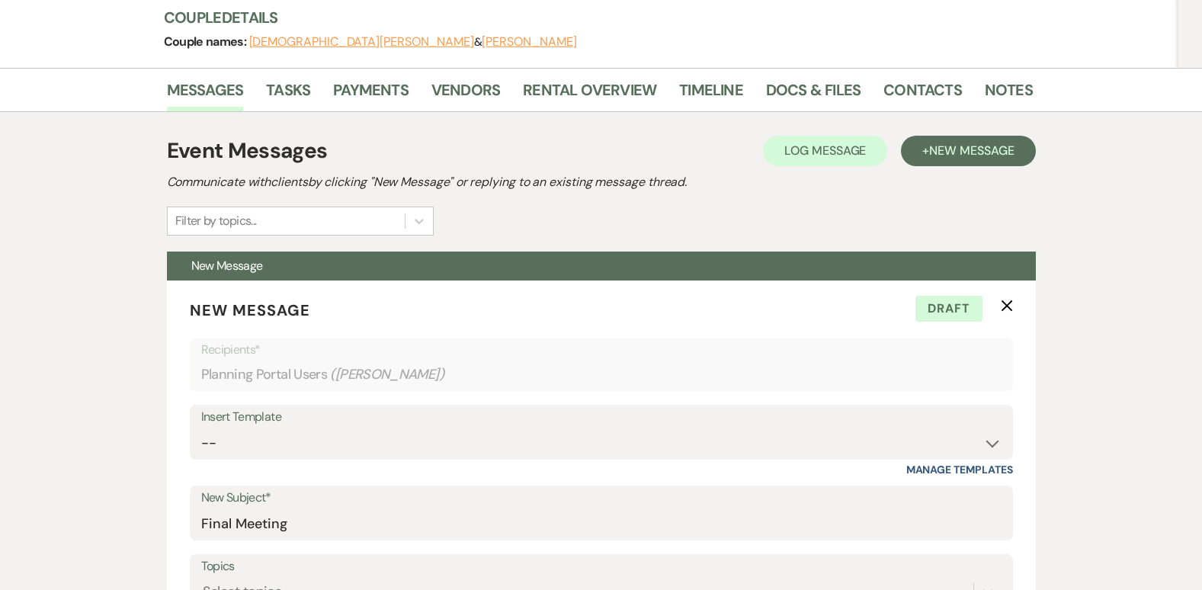
click at [1128, 426] on div "Messages Tasks Payments Vendors Rental Overview Timeline Docs & Files Contacts …" at bounding box center [601, 589] width 1202 height 1042
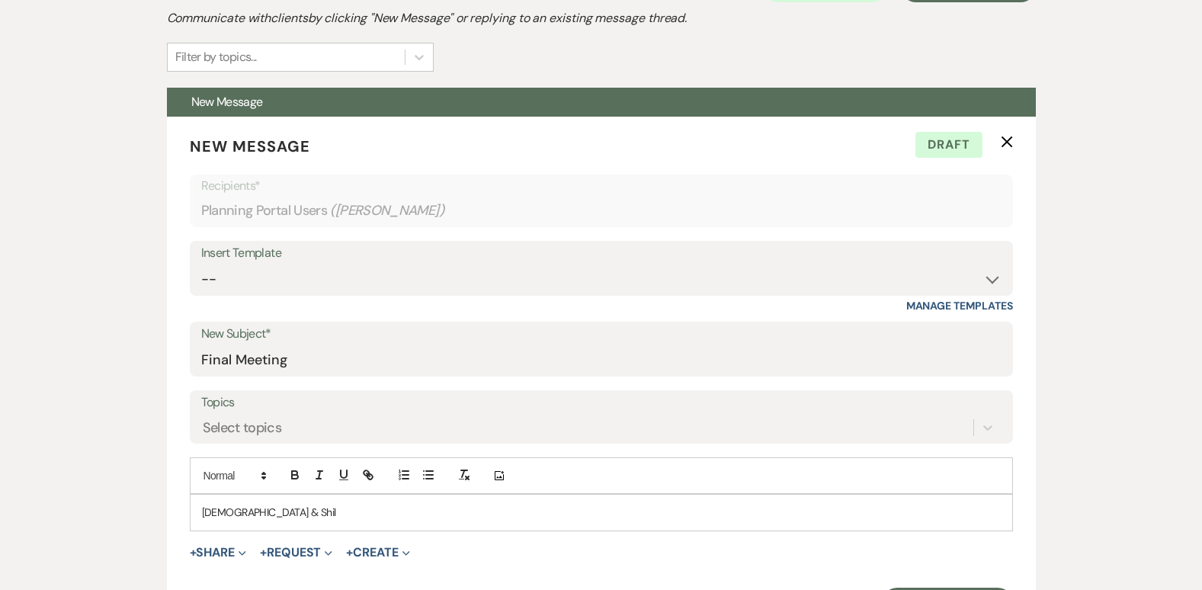
scroll to position [366, 0]
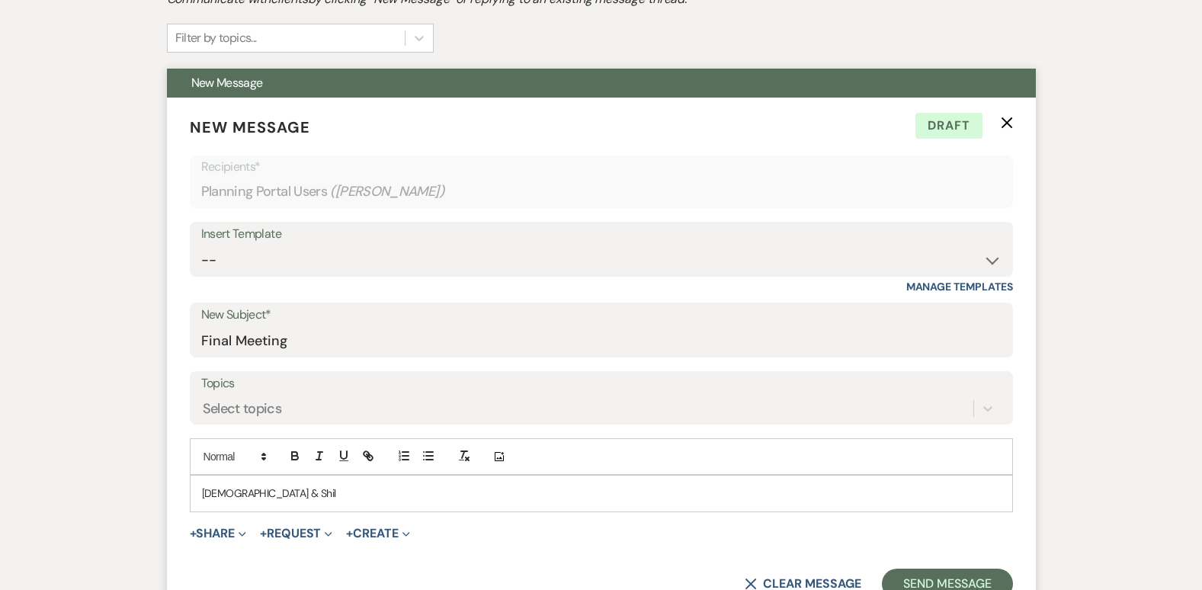
click at [338, 489] on p "[DEMOGRAPHIC_DATA] & Shil" at bounding box center [601, 493] width 799 height 17
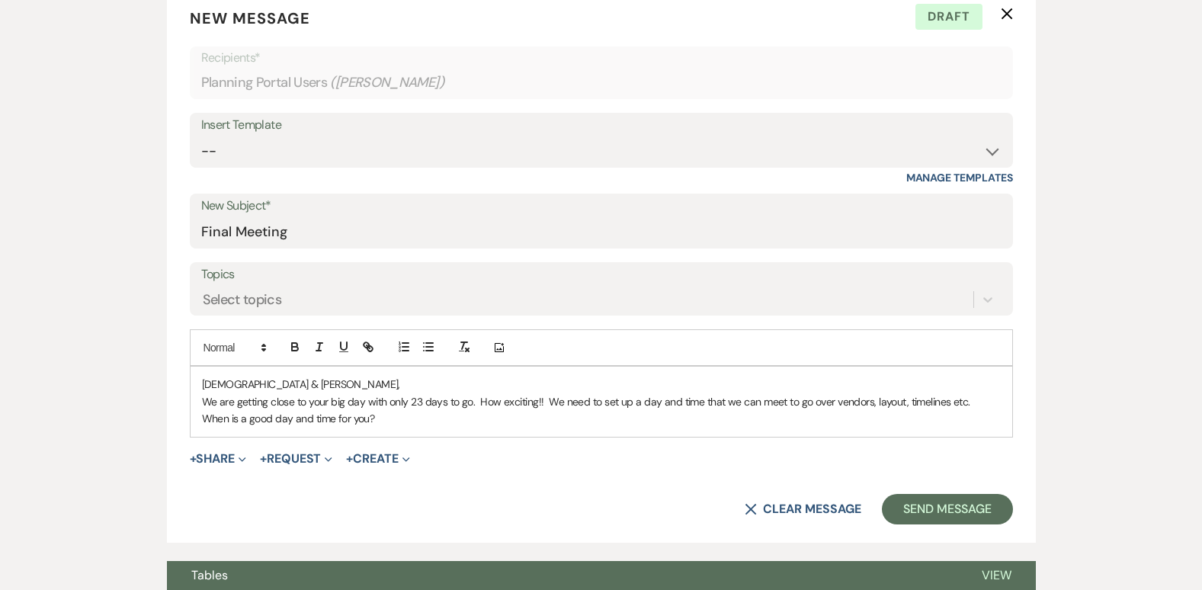
scroll to position [488, 0]
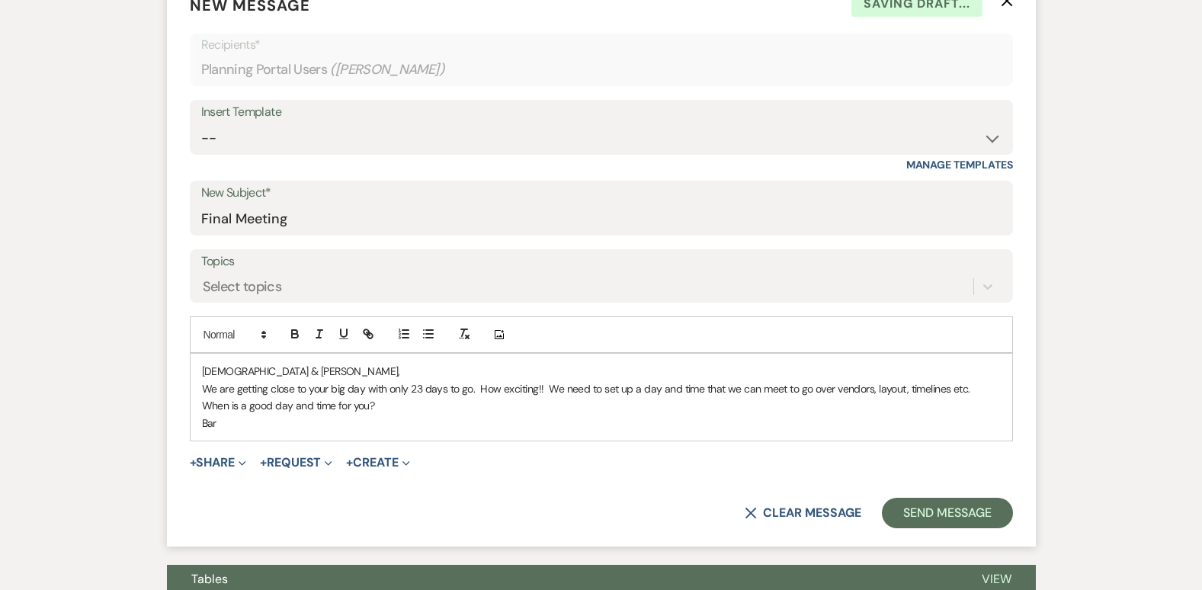
click at [384, 418] on p "Bar" at bounding box center [601, 423] width 799 height 17
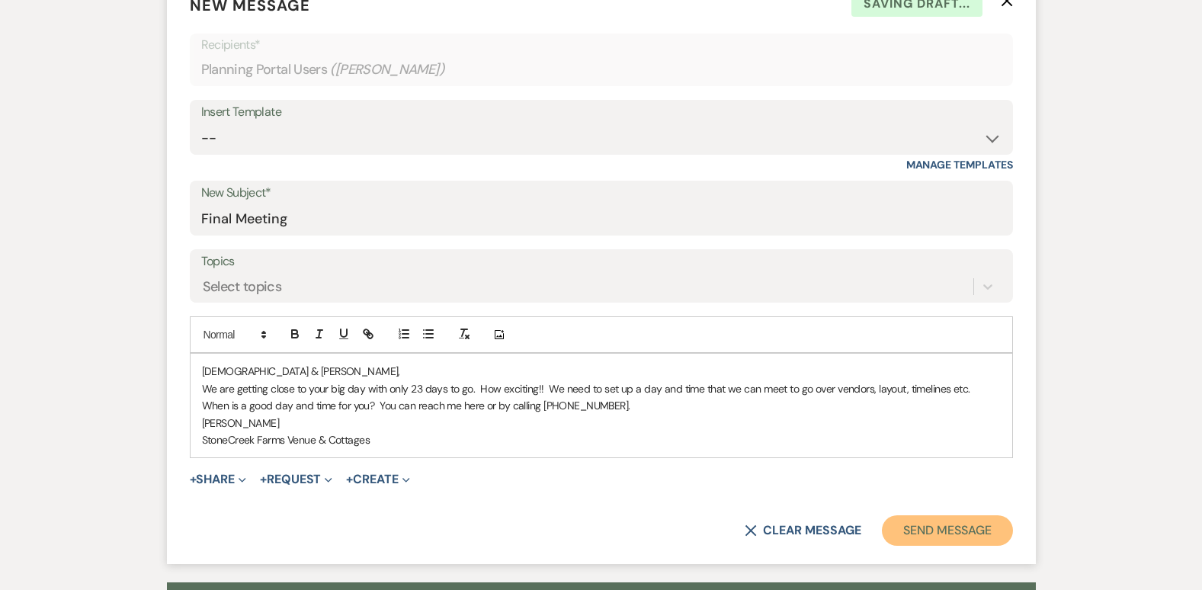
click at [967, 526] on button "Send Message" at bounding box center [947, 530] width 130 height 30
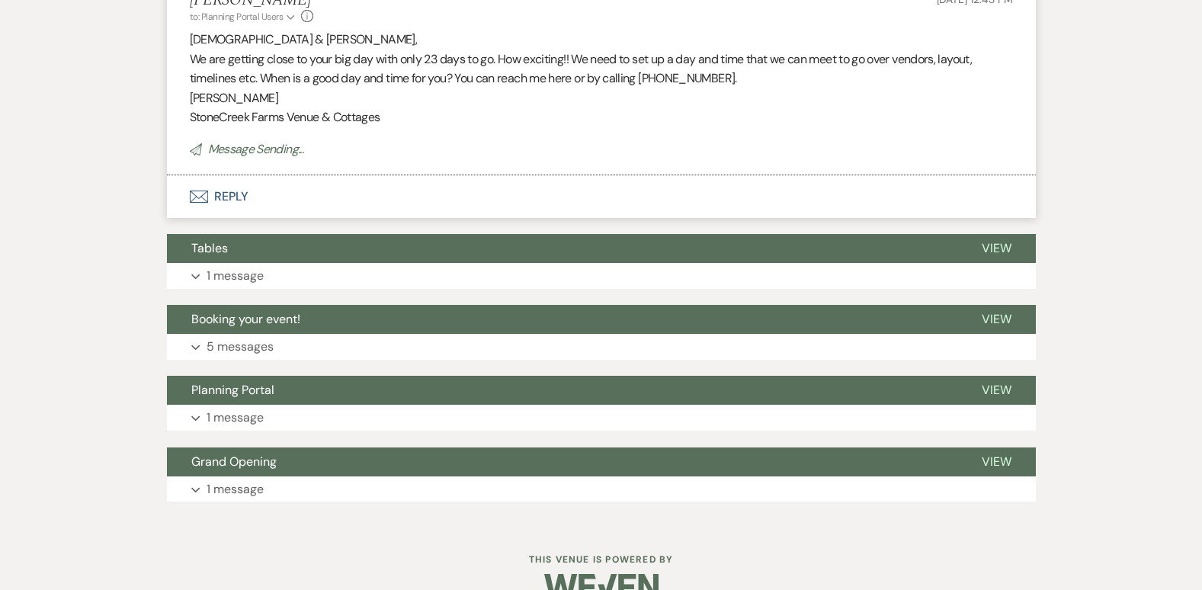
scroll to position [0, 0]
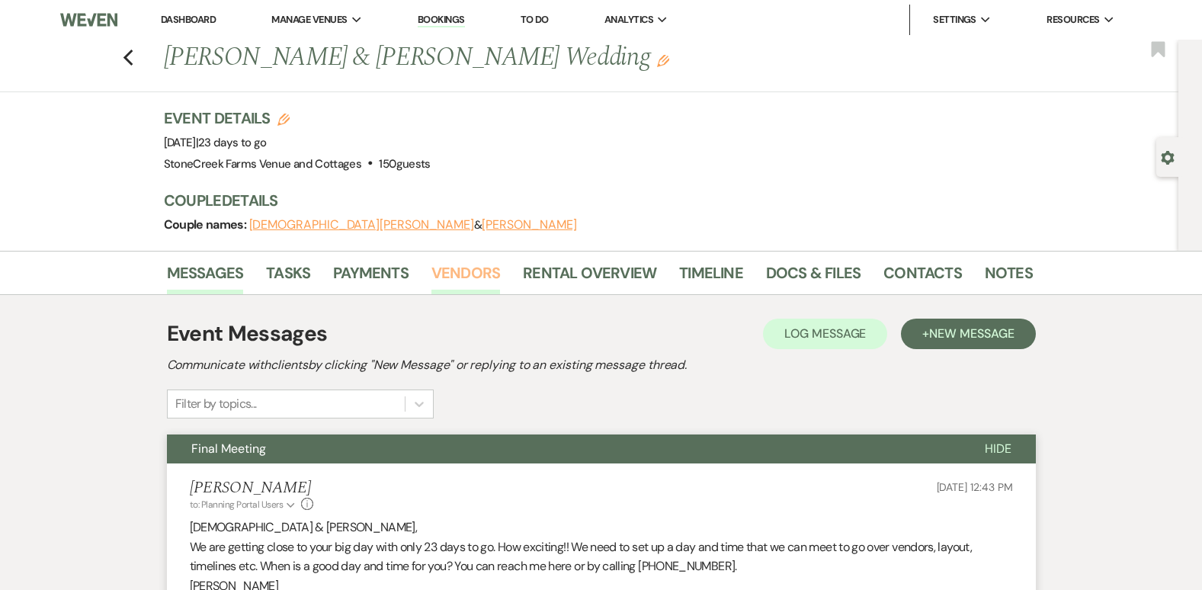
click at [449, 275] on link "Vendors" at bounding box center [465, 278] width 69 height 34
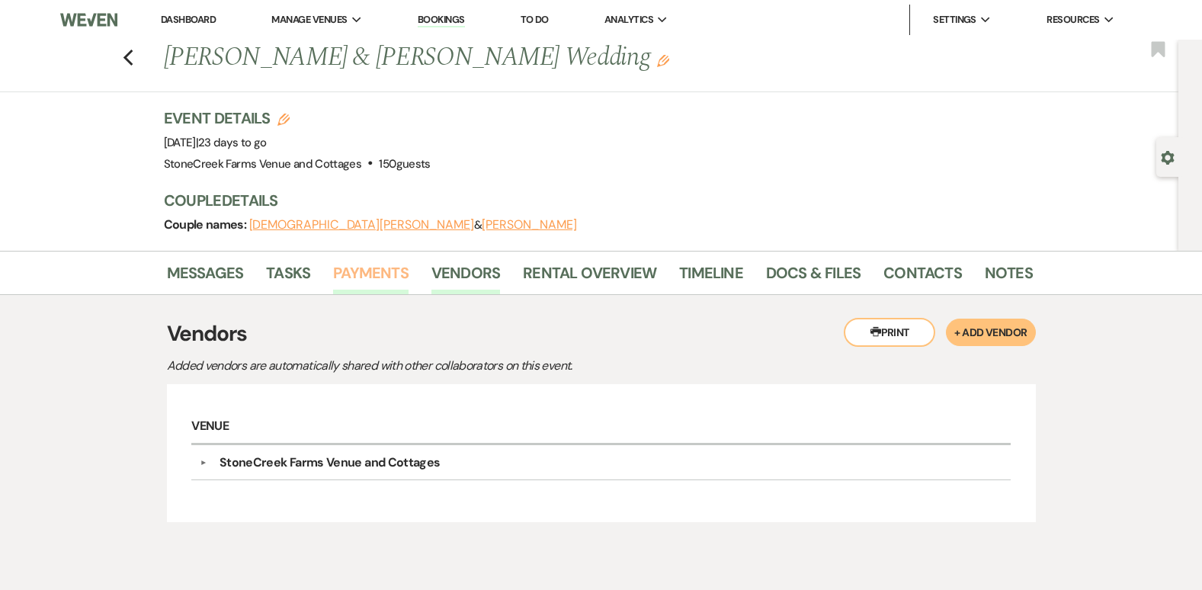
click at [362, 266] on link "Payments" at bounding box center [370, 278] width 75 height 34
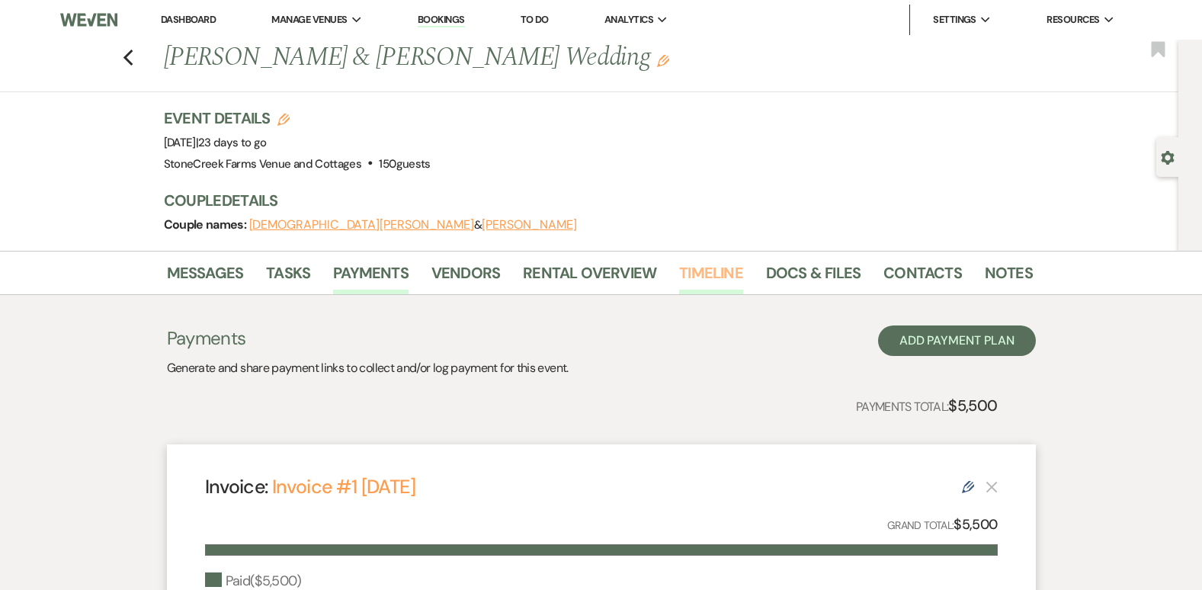
click at [707, 274] on link "Timeline" at bounding box center [711, 278] width 64 height 34
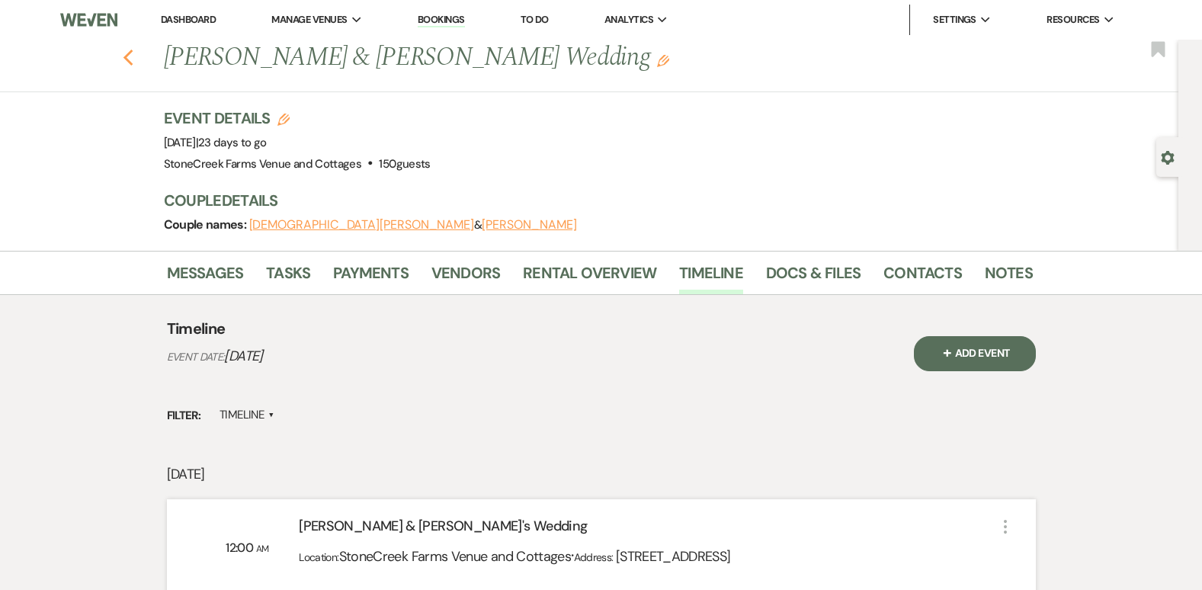
click at [133, 52] on use "button" at bounding box center [128, 58] width 10 height 17
